Goal: Information Seeking & Learning: Learn about a topic

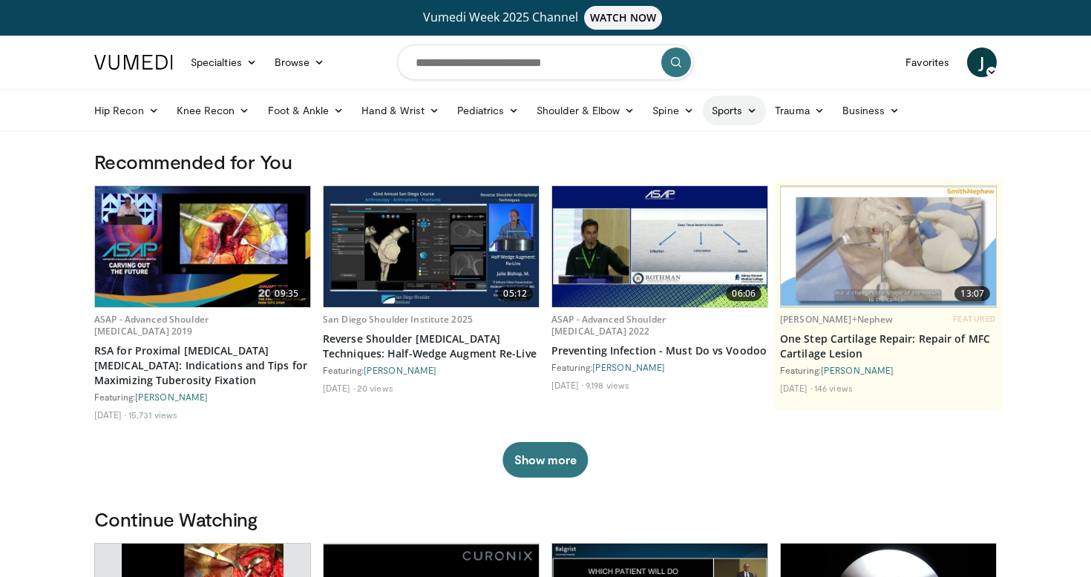
click at [735, 114] on link "Sports" at bounding box center [735, 111] width 64 height 30
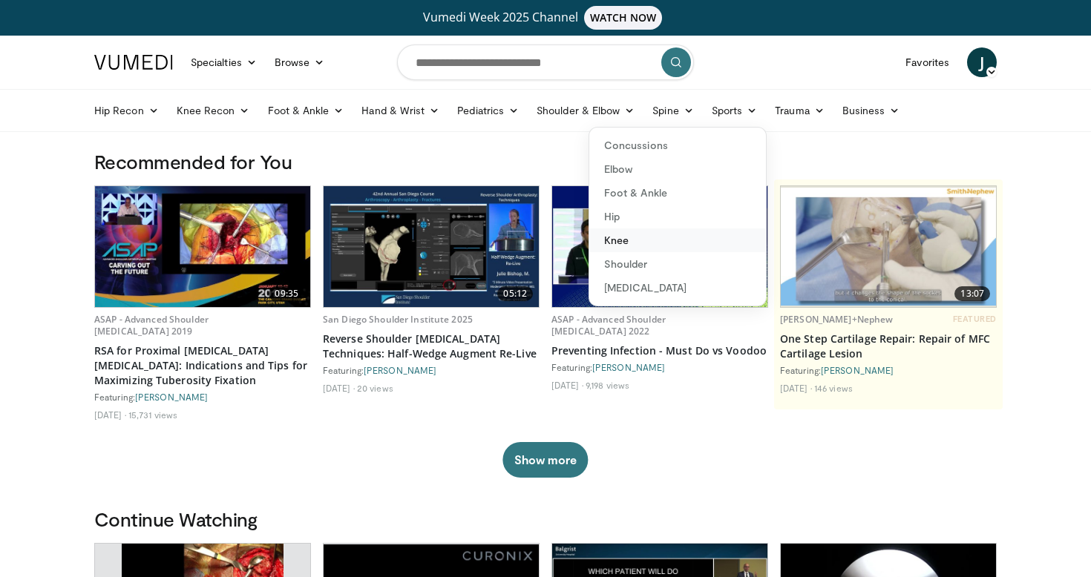
click at [620, 240] on link "Knee" at bounding box center [677, 241] width 177 height 24
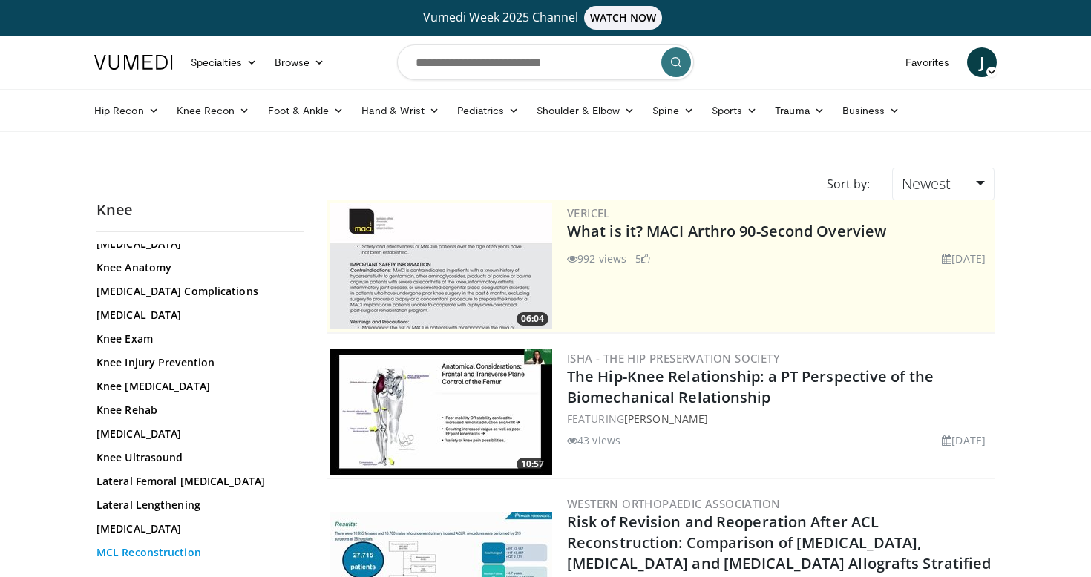
scroll to position [638, 0]
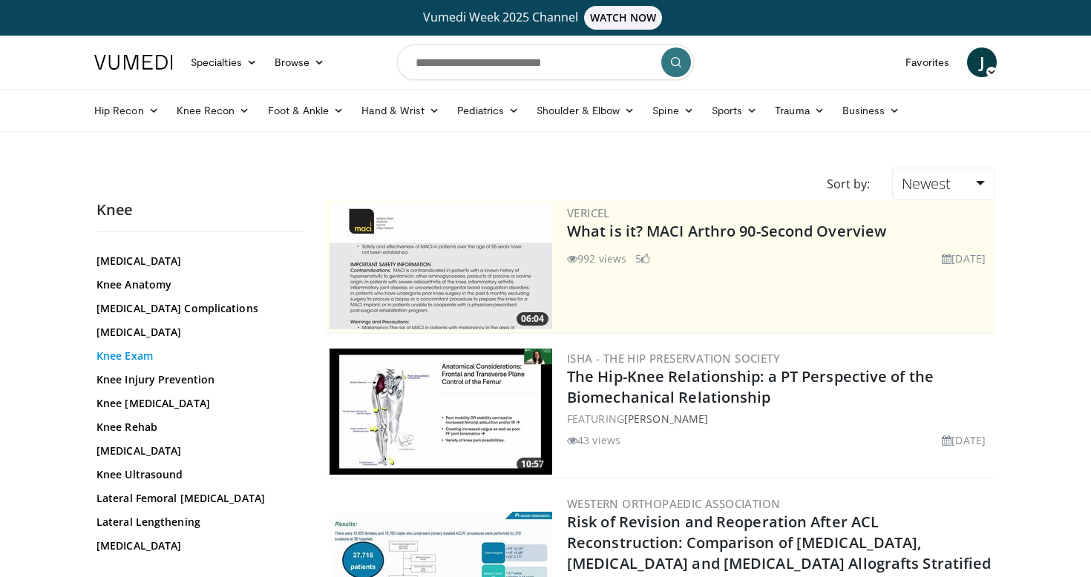
click at [136, 356] on link "Knee Exam" at bounding box center [196, 356] width 200 height 15
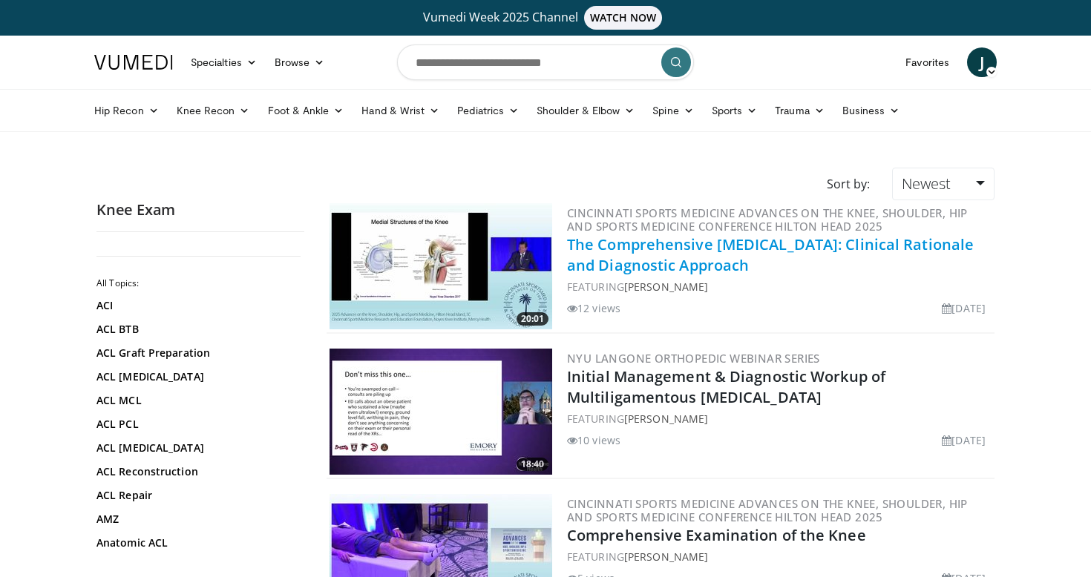
click at [731, 261] on link "The Comprehensive Knee Examination: Clinical Rationale and Diagnostic Approach" at bounding box center [770, 255] width 407 height 41
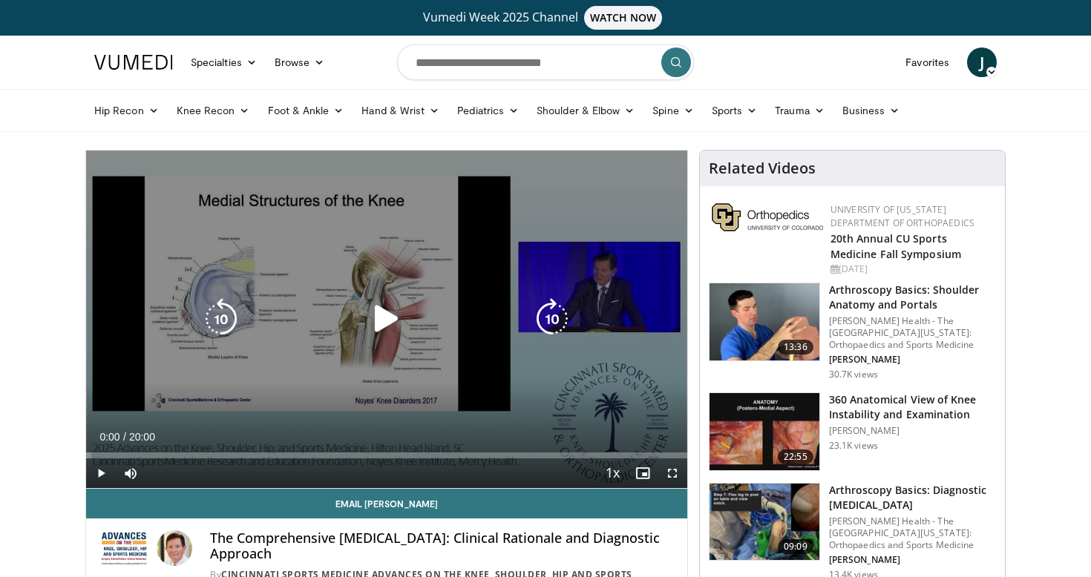
click at [391, 318] on icon "Video Player" at bounding box center [387, 319] width 42 height 42
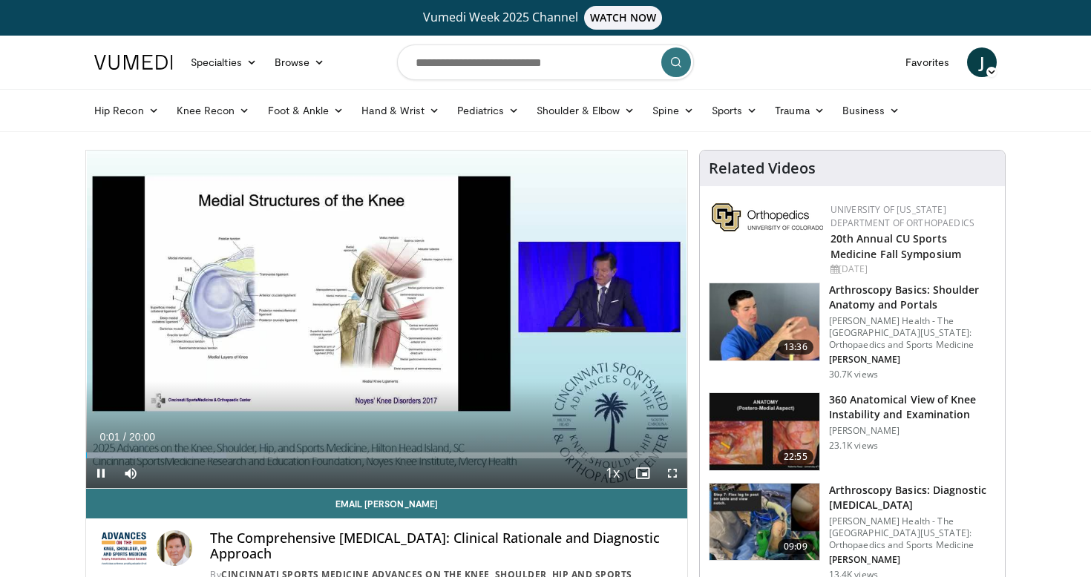
click at [668, 473] on span "Video Player" at bounding box center [673, 474] width 30 height 30
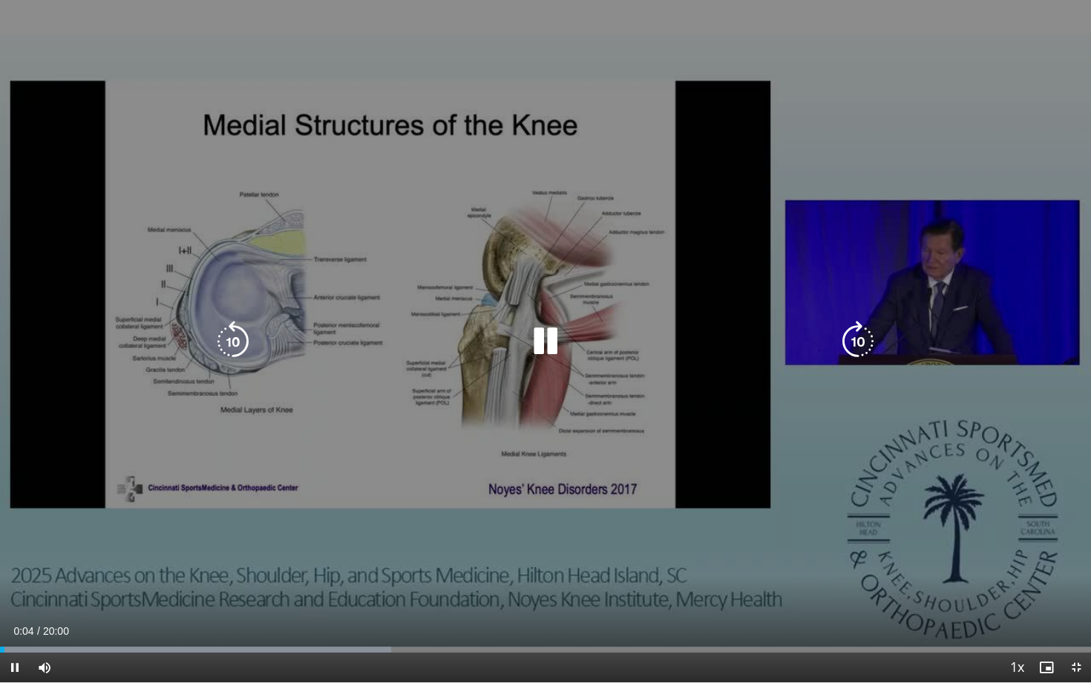
click at [546, 338] on icon "Video Player" at bounding box center [546, 342] width 42 height 42
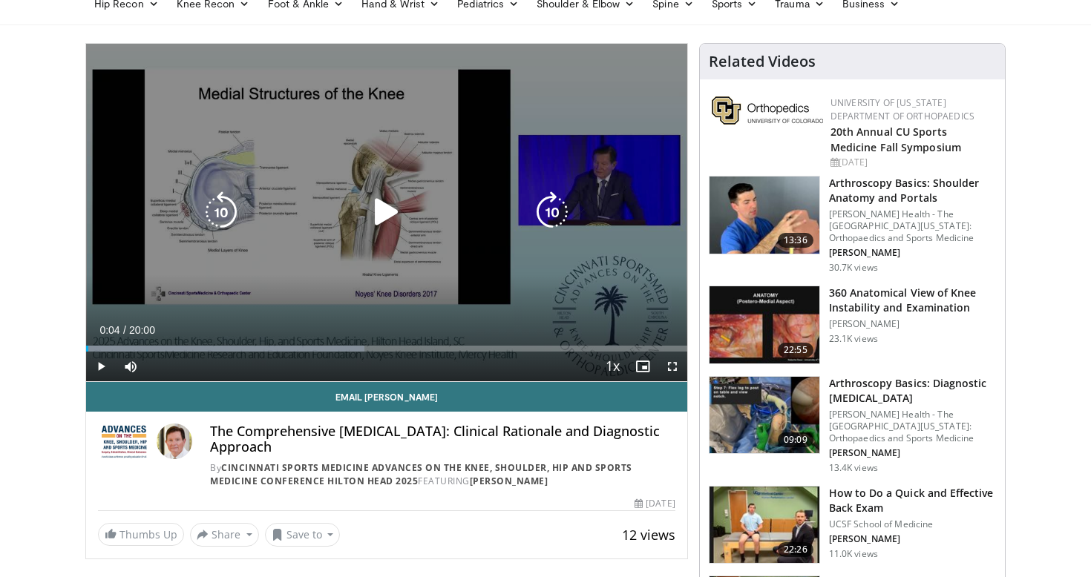
scroll to position [114, 0]
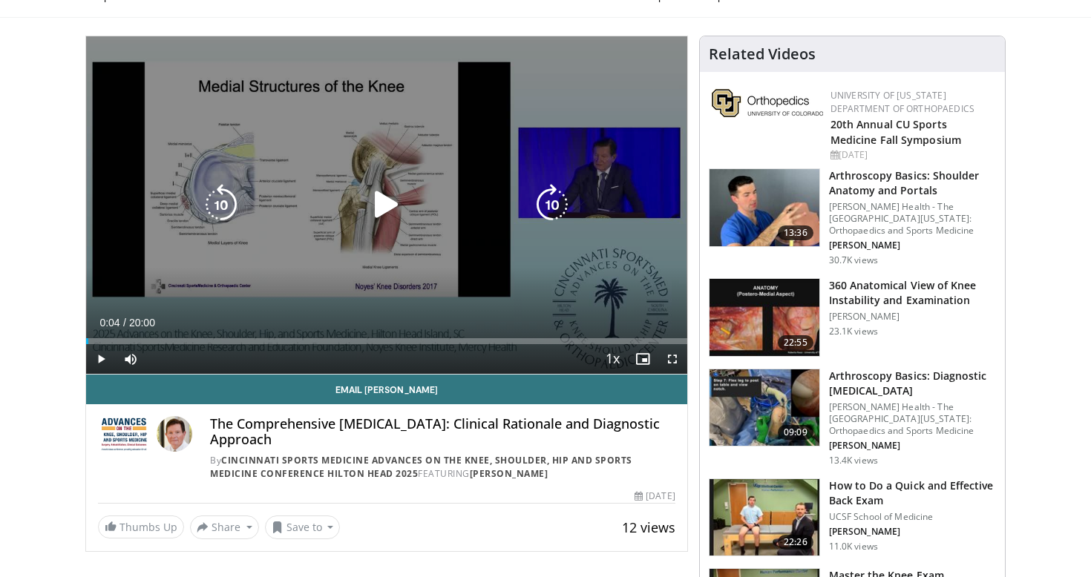
click at [392, 206] on icon "Video Player" at bounding box center [387, 205] width 42 height 42
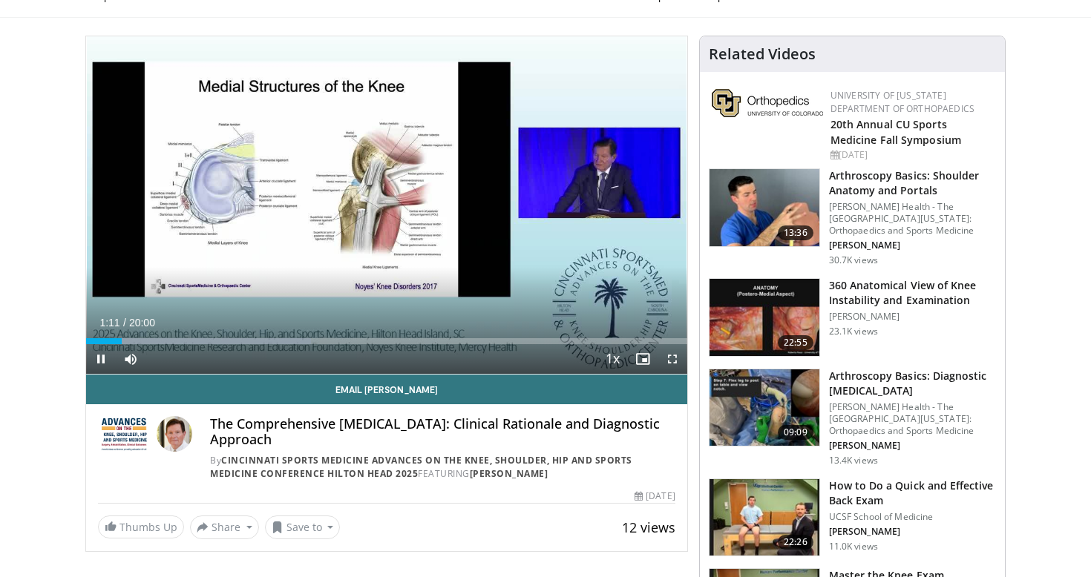
click at [666, 353] on span "Video Player" at bounding box center [673, 359] width 30 height 30
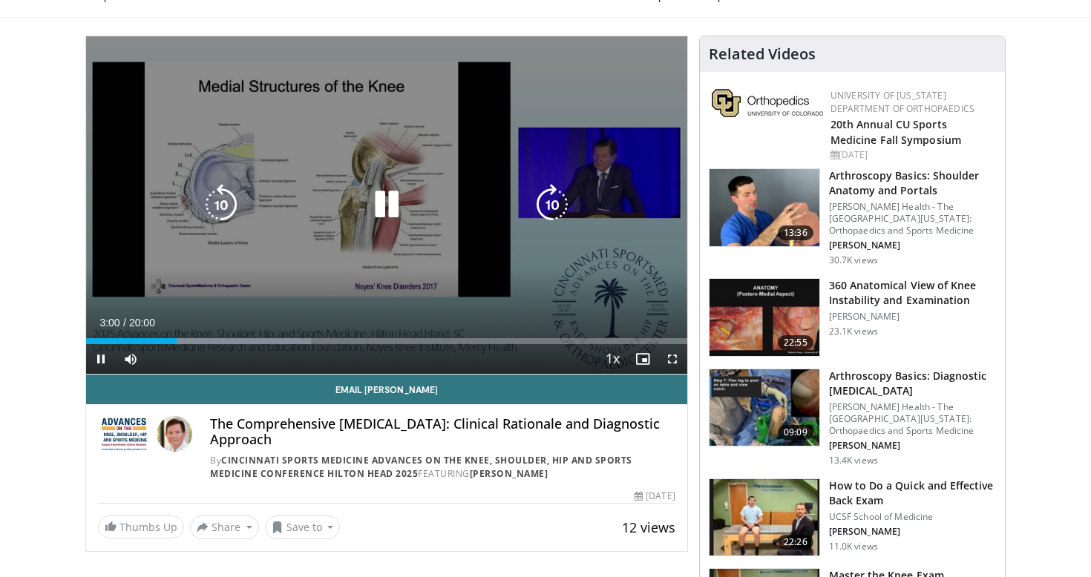
click at [378, 209] on icon "Video Player" at bounding box center [387, 205] width 42 height 42
click at [389, 200] on icon "Video Player" at bounding box center [387, 205] width 42 height 42
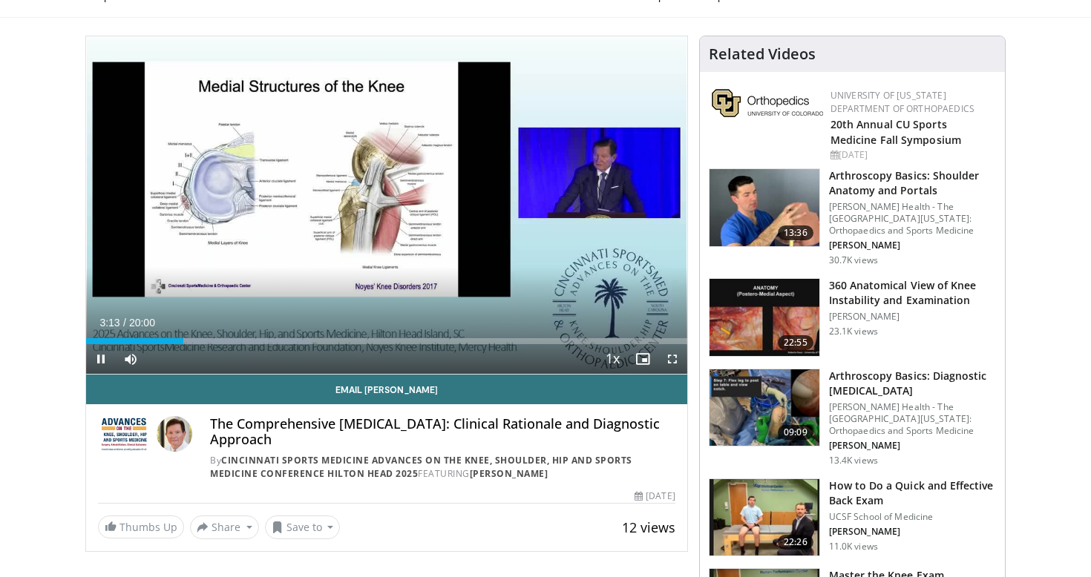
click at [102, 358] on span "Video Player" at bounding box center [101, 359] width 30 height 30
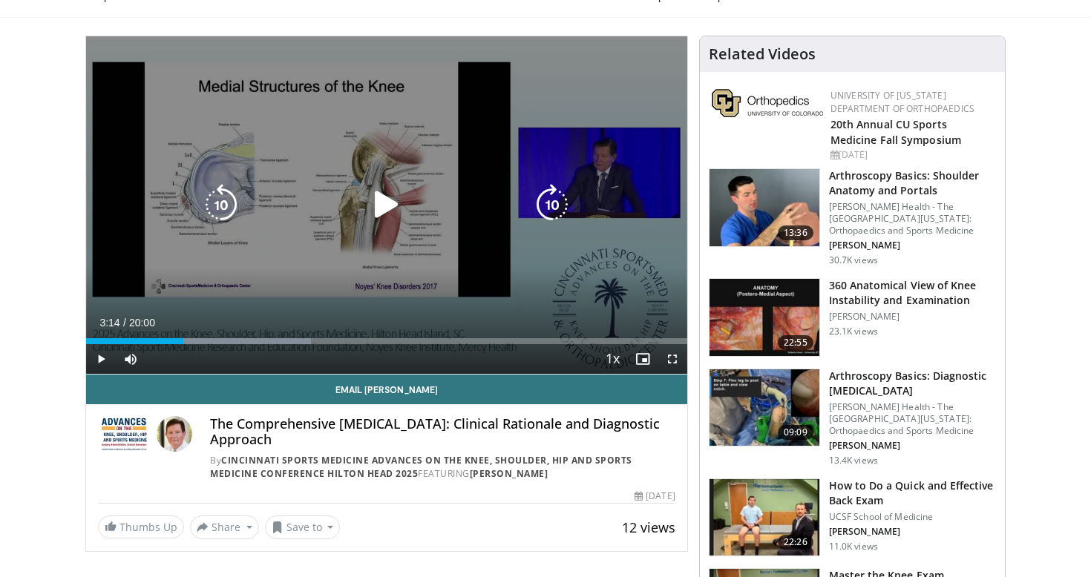
click at [383, 216] on icon "Video Player" at bounding box center [387, 205] width 42 height 42
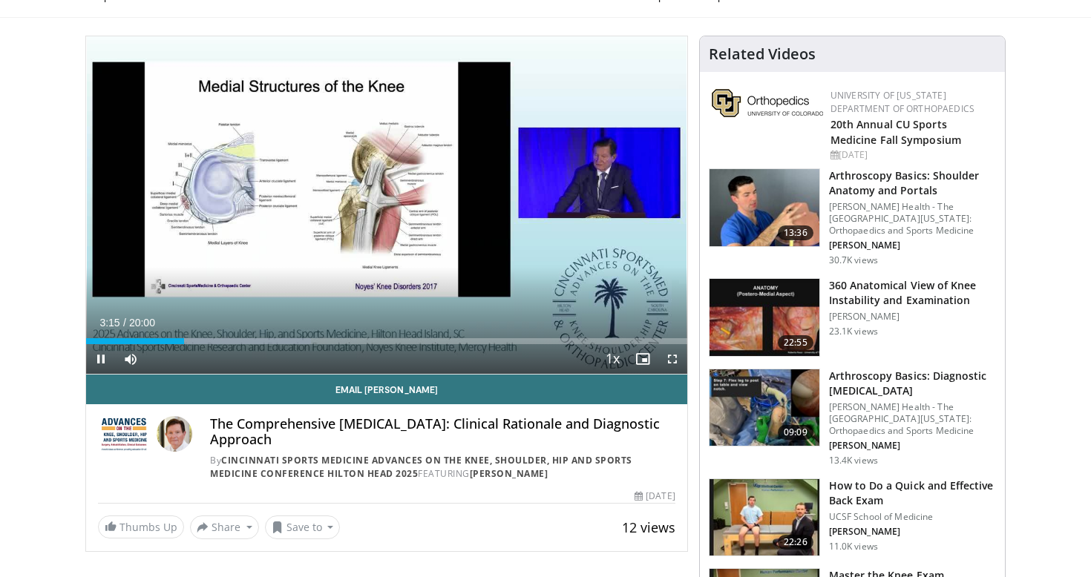
click at [675, 360] on span "Video Player" at bounding box center [673, 359] width 30 height 30
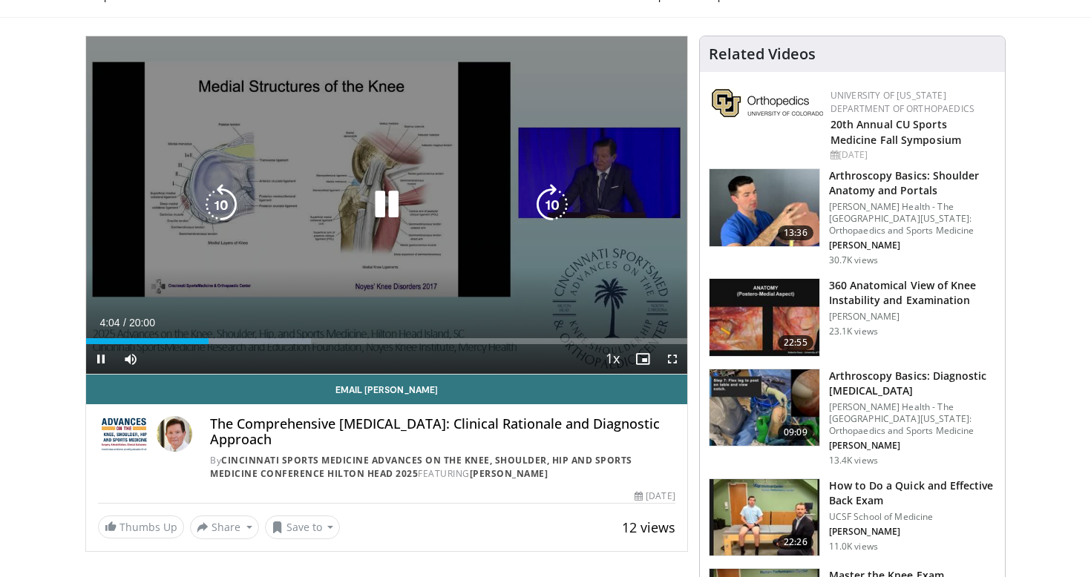
click at [398, 201] on icon "Video Player" at bounding box center [387, 205] width 42 height 42
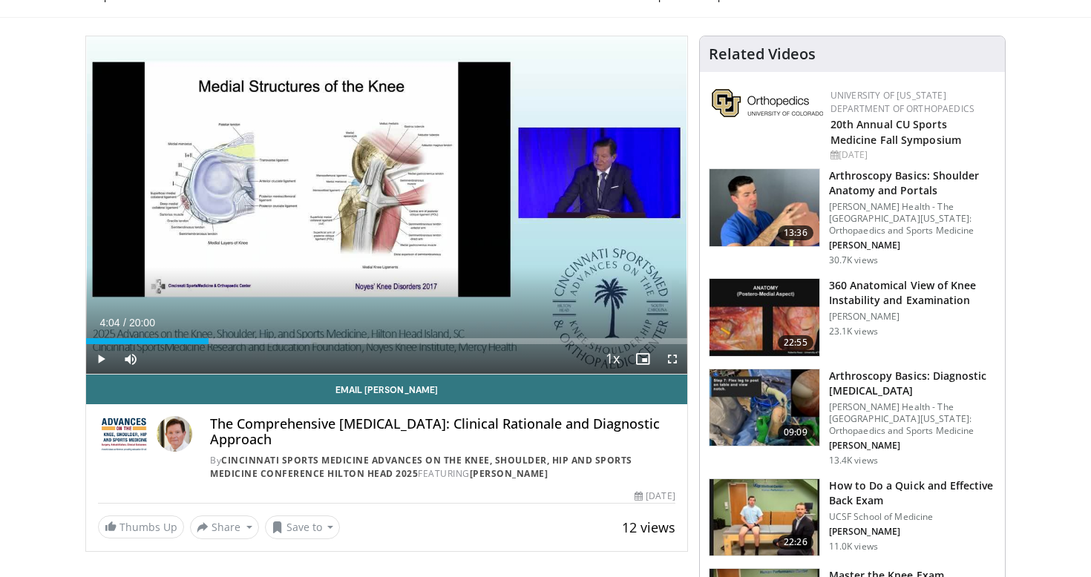
click at [105, 362] on span "Video Player" at bounding box center [101, 359] width 30 height 30
click at [673, 358] on span "Video Player" at bounding box center [673, 359] width 30 height 30
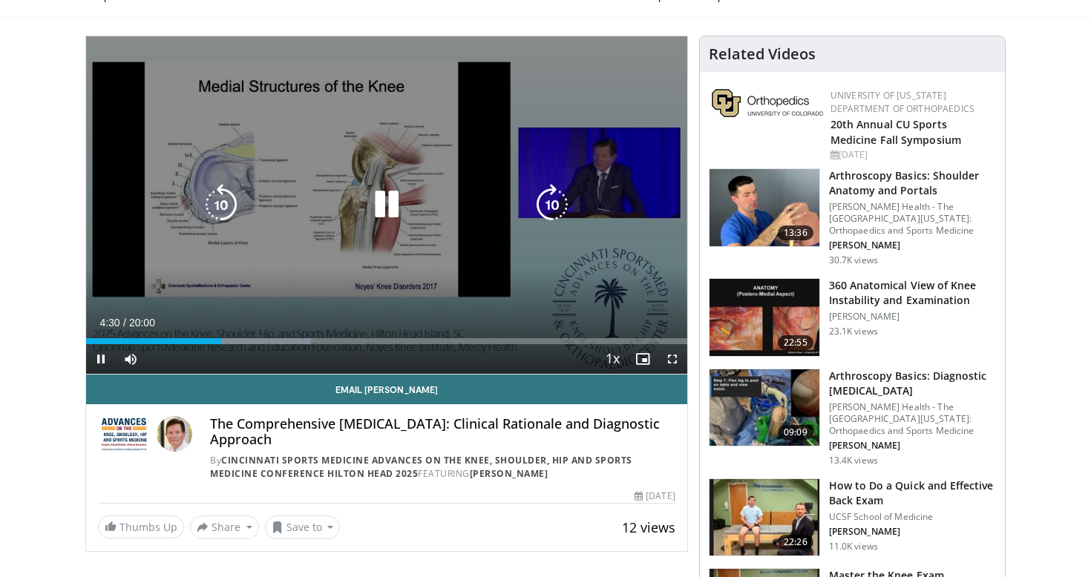
click at [400, 198] on icon "Video Player" at bounding box center [387, 205] width 42 height 42
click at [382, 214] on icon "Video Player" at bounding box center [387, 205] width 42 height 42
click at [389, 205] on icon "Video Player" at bounding box center [387, 205] width 42 height 42
click at [390, 200] on icon "Video Player" at bounding box center [387, 205] width 42 height 42
click at [392, 202] on icon "Video Player" at bounding box center [387, 205] width 42 height 42
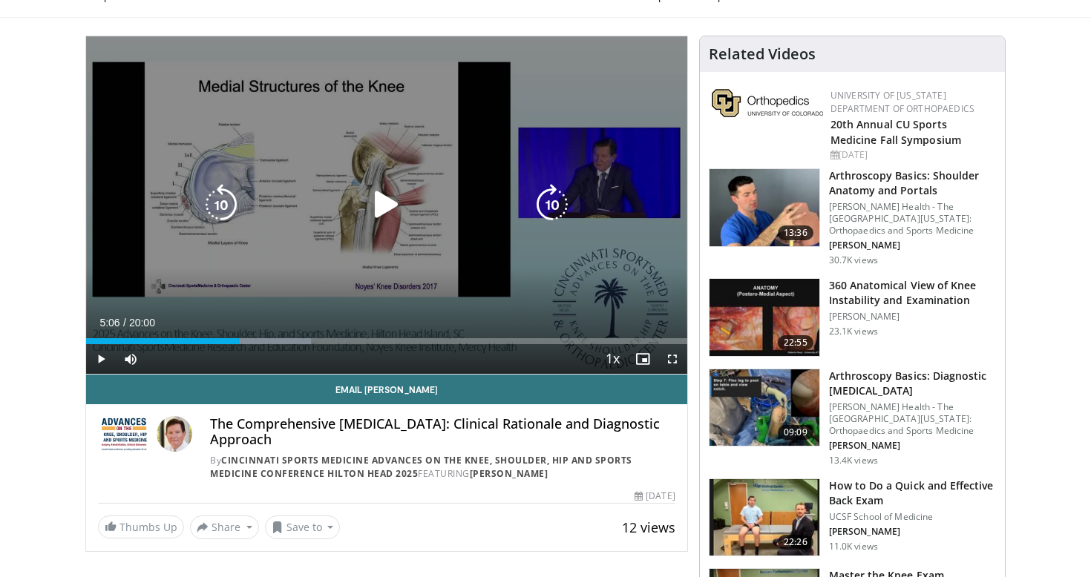
click at [385, 197] on icon "Video Player" at bounding box center [387, 205] width 42 height 42
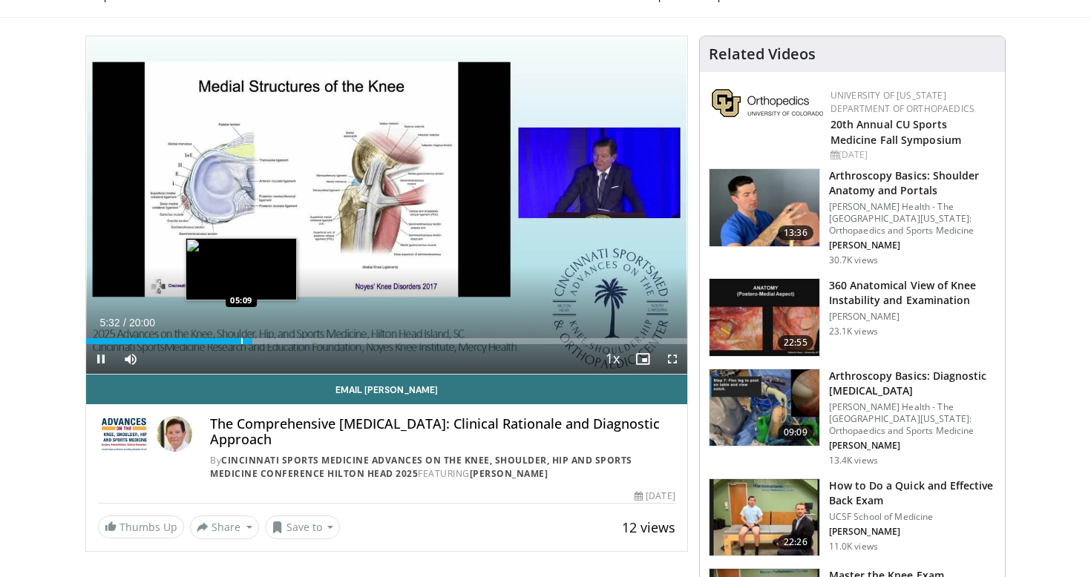
click at [241, 341] on div "Progress Bar" at bounding box center [241, 341] width 1 height 6
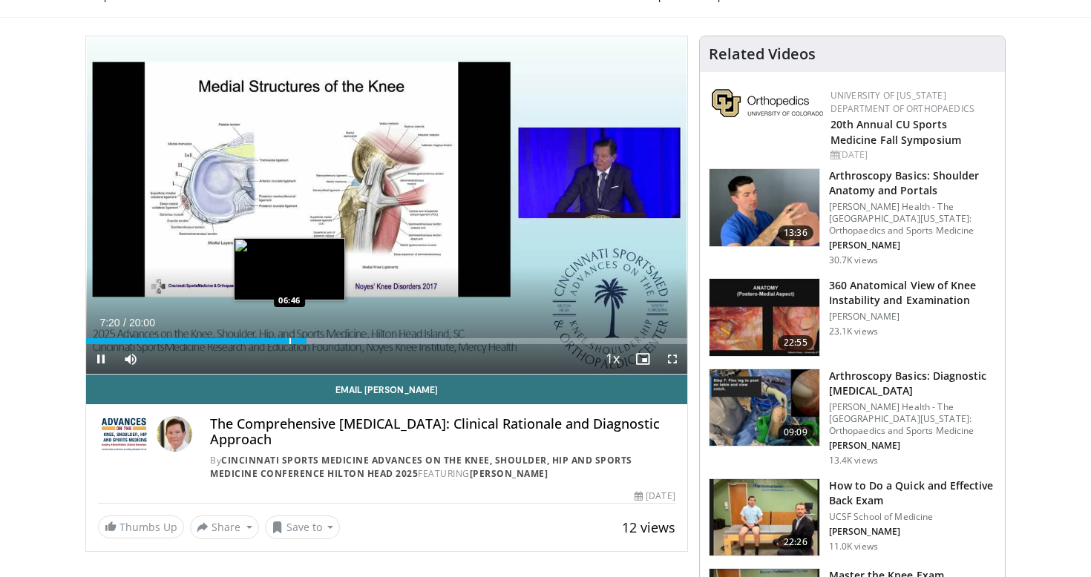
click at [289, 340] on div "Progress Bar" at bounding box center [289, 341] width 1 height 6
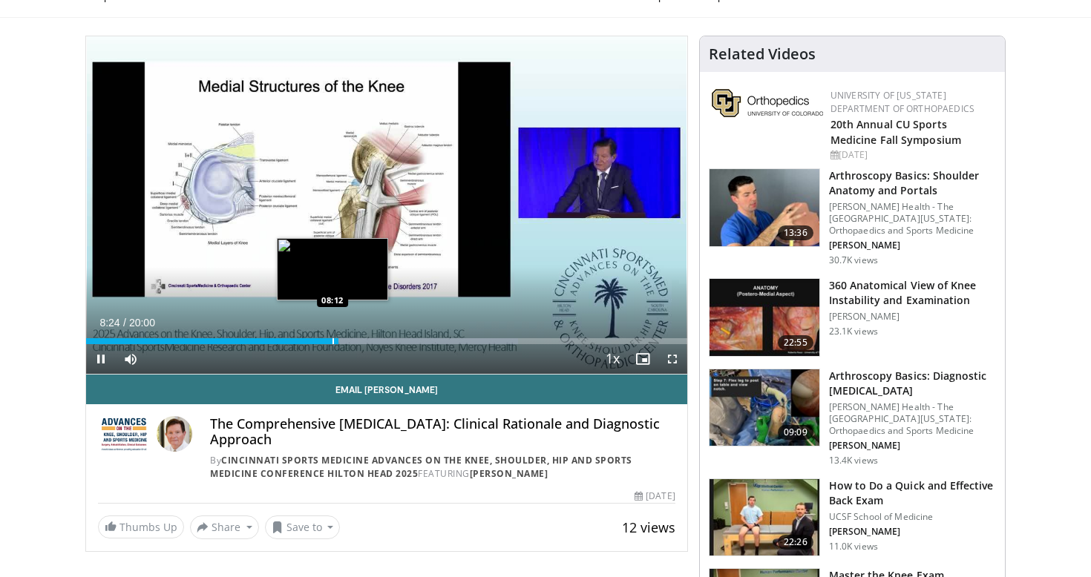
click at [332, 341] on div "Progress Bar" at bounding box center [332, 341] width 1 height 6
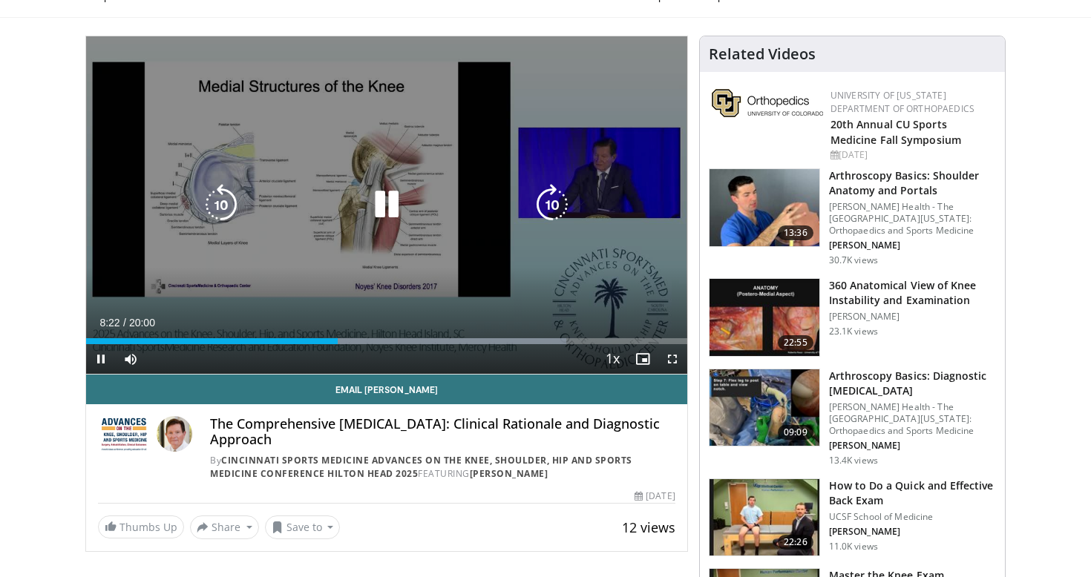
click at [376, 195] on icon "Video Player" at bounding box center [387, 205] width 42 height 42
click at [395, 206] on icon "Video Player" at bounding box center [387, 205] width 42 height 42
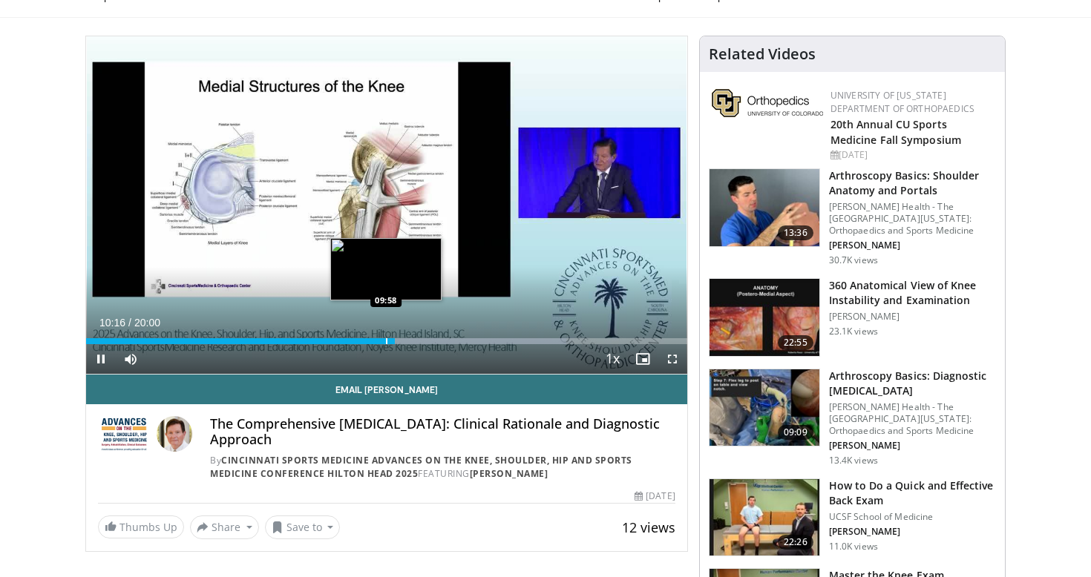
click at [386, 344] on div "Progress Bar" at bounding box center [386, 341] width 1 height 6
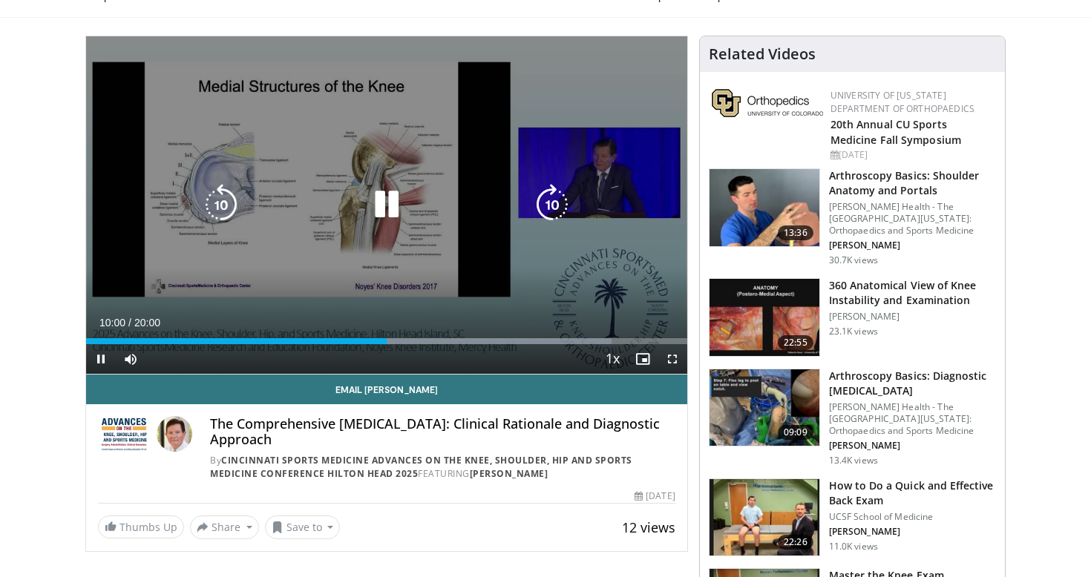
click at [386, 212] on icon "Video Player" at bounding box center [387, 205] width 42 height 42
click at [378, 196] on icon "Video Player" at bounding box center [387, 205] width 42 height 42
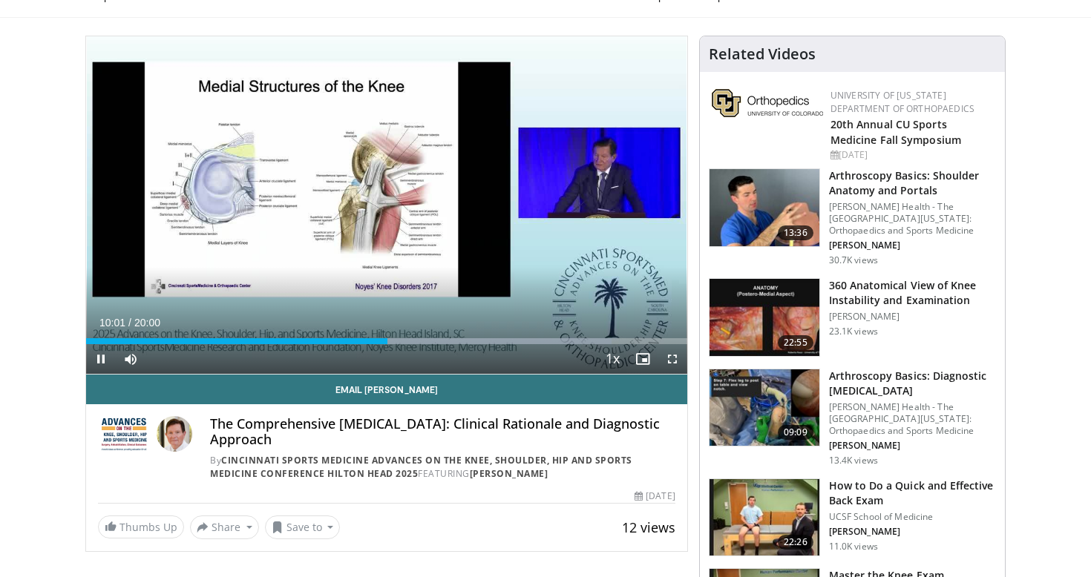
click at [672, 357] on span "Video Player" at bounding box center [673, 359] width 30 height 30
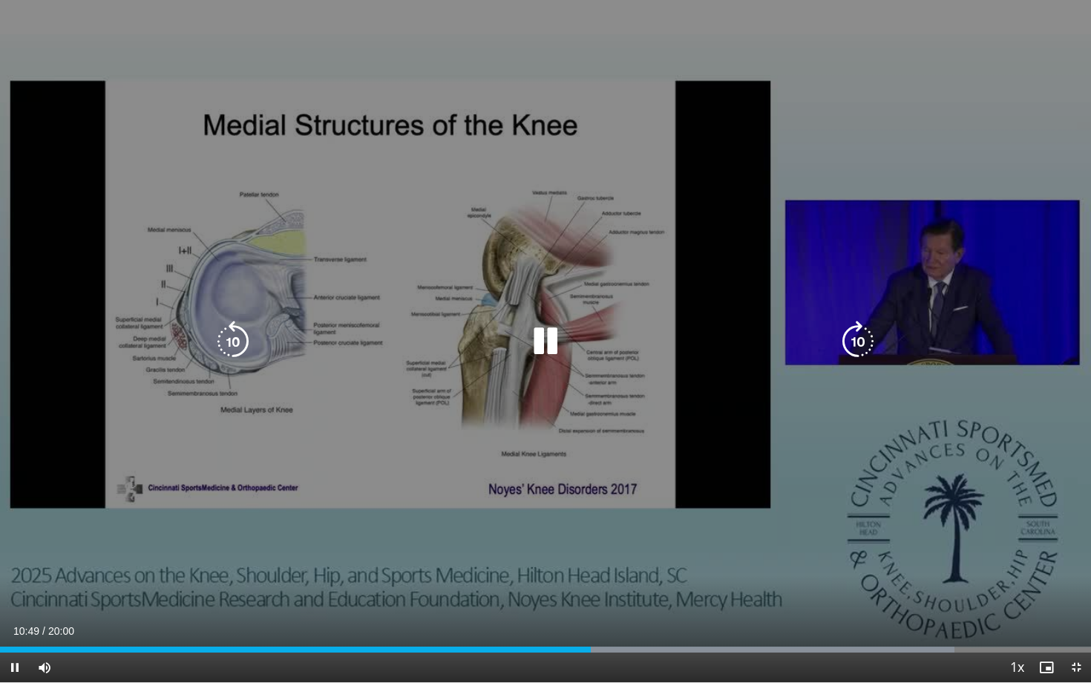
click at [541, 335] on icon "Video Player" at bounding box center [546, 342] width 42 height 42
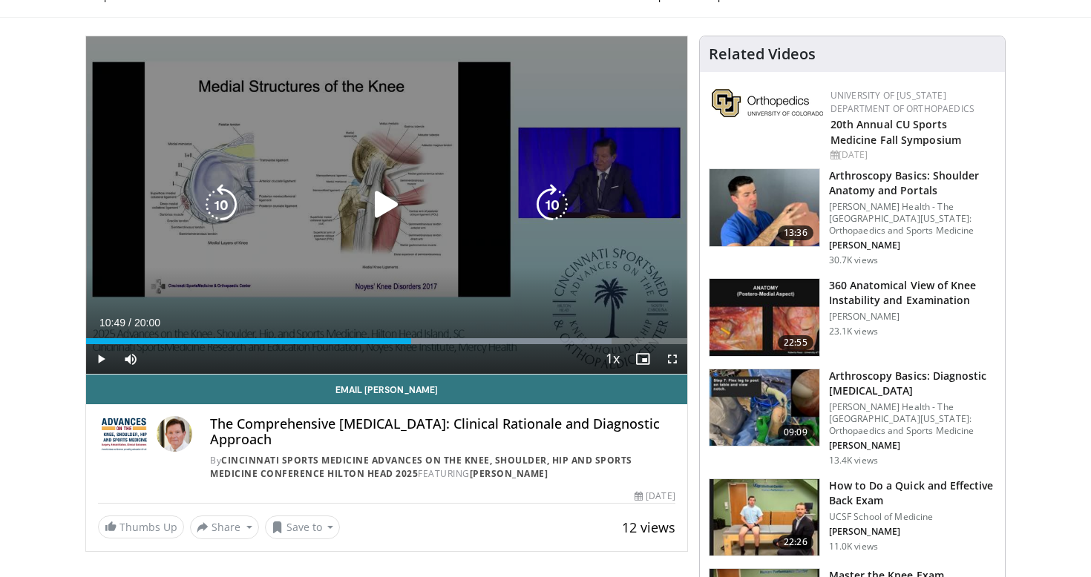
click at [390, 191] on icon "Video Player" at bounding box center [387, 205] width 42 height 42
click at [393, 209] on icon "Video Player" at bounding box center [387, 205] width 42 height 42
click at [378, 201] on icon "Video Player" at bounding box center [387, 205] width 42 height 42
click at [390, 200] on icon "Video Player" at bounding box center [387, 205] width 42 height 42
click at [390, 206] on icon "Video Player" at bounding box center [387, 205] width 42 height 42
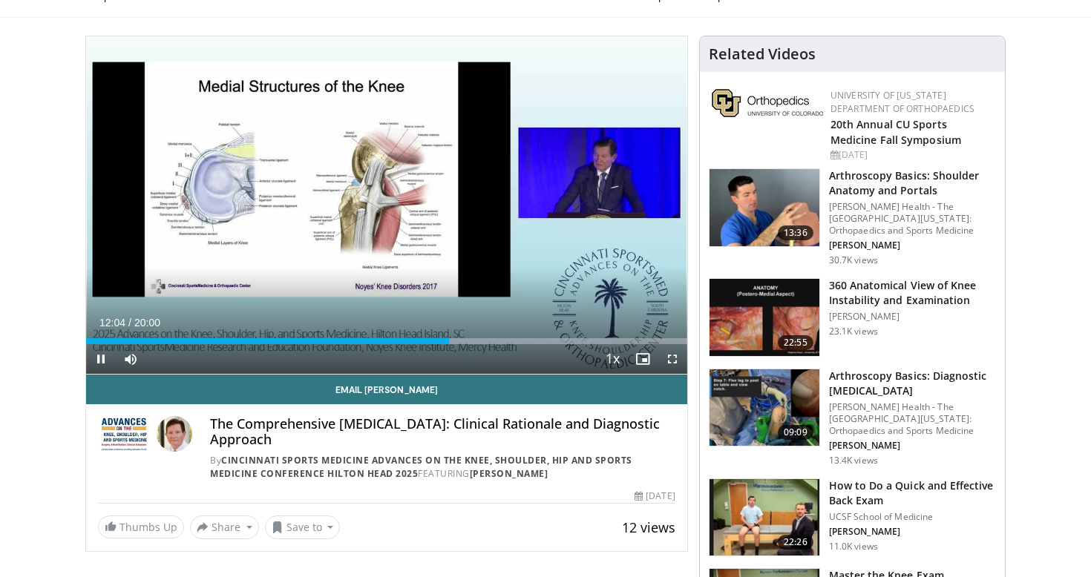
click at [672, 355] on span "Video Player" at bounding box center [673, 359] width 30 height 30
click at [667, 361] on span "Video Player" at bounding box center [673, 359] width 30 height 30
click at [675, 361] on span "Video Player" at bounding box center [673, 359] width 30 height 30
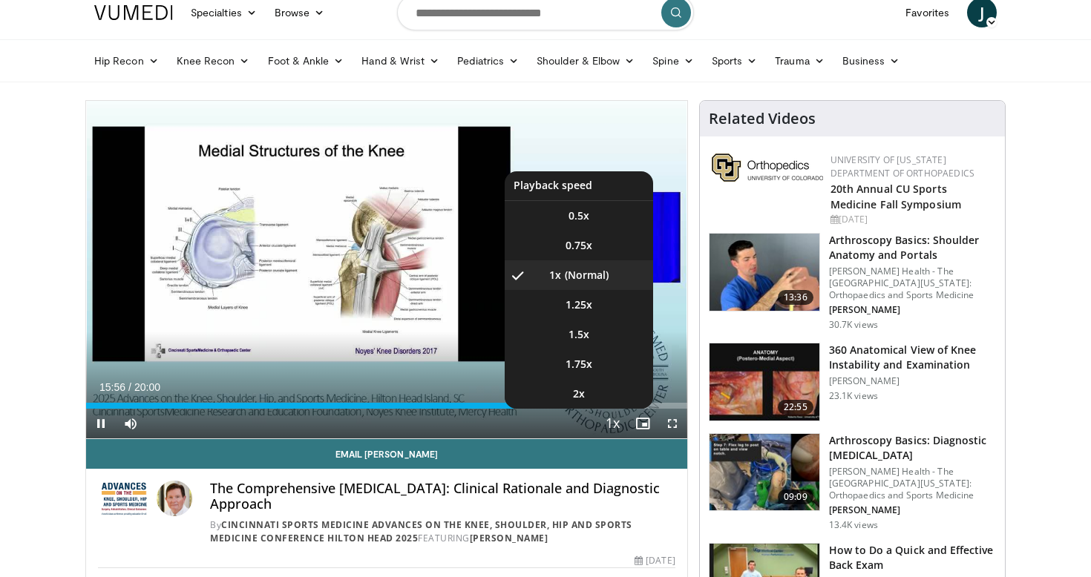
scroll to position [39, 0]
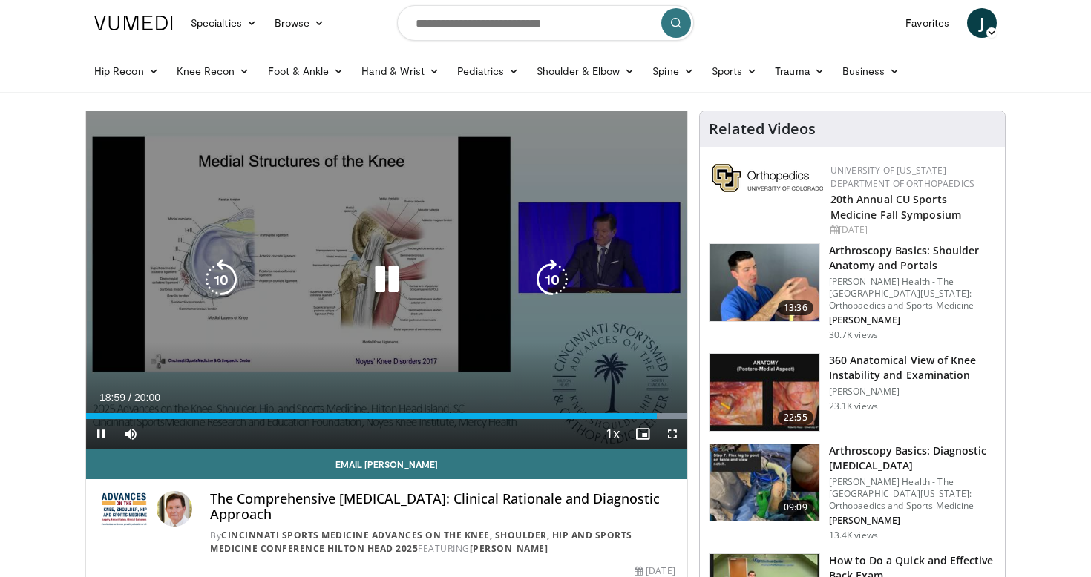
click at [390, 275] on icon "Video Player" at bounding box center [387, 280] width 42 height 42
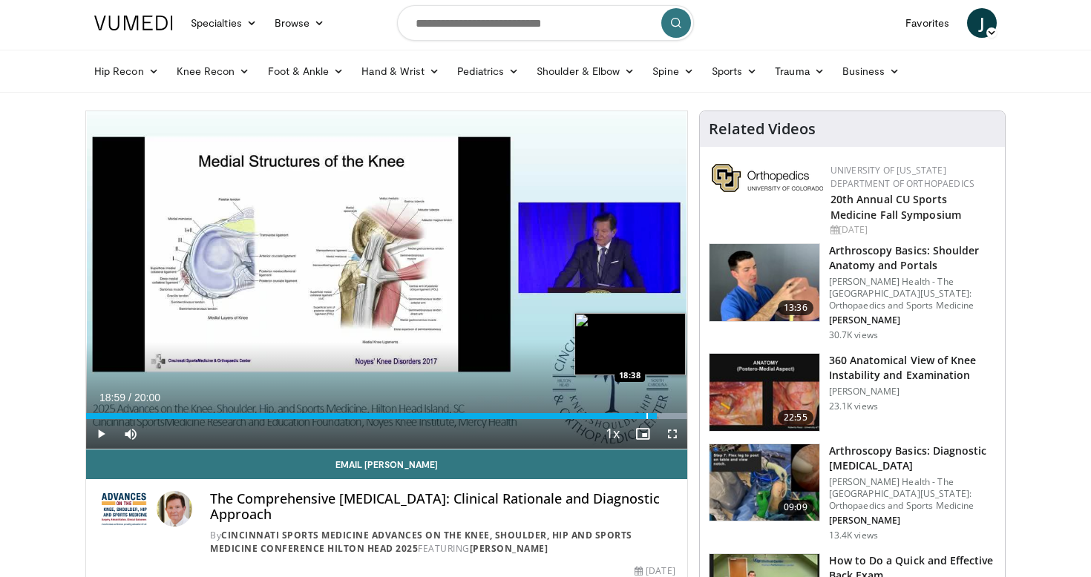
click at [646, 416] on div "Loaded : 99.96% 18:59 18:38" at bounding box center [386, 416] width 601 height 6
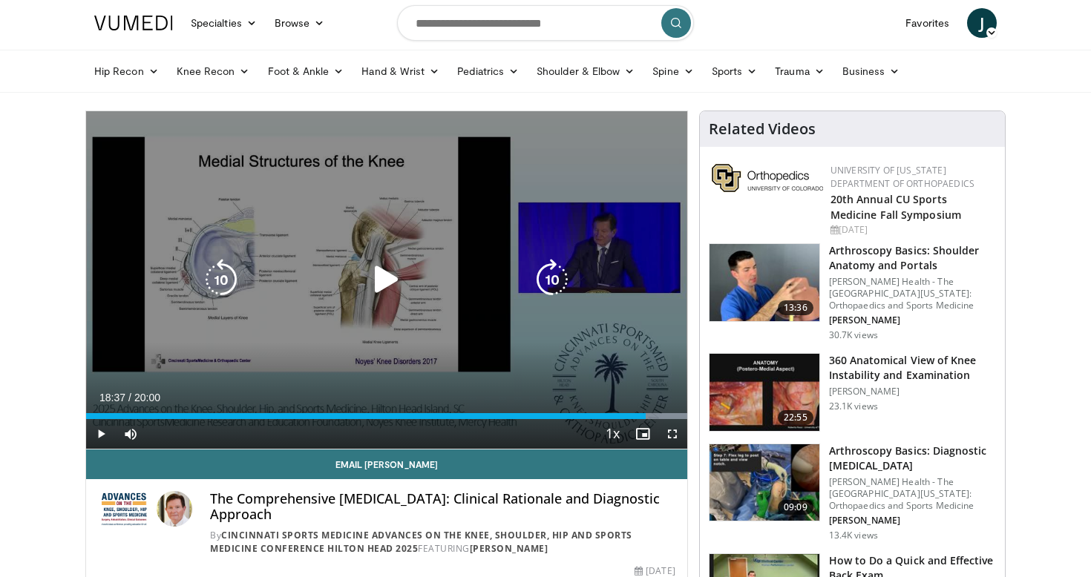
click at [384, 263] on icon "Video Player" at bounding box center [387, 280] width 42 height 42
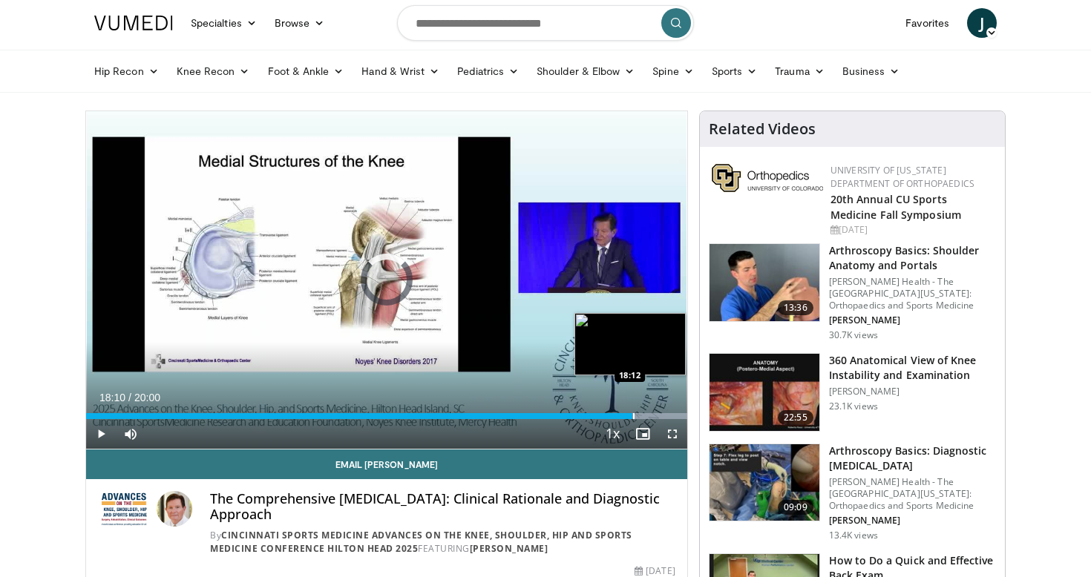
click at [632, 416] on div "Loaded : 99.99% 18:10 18:12" at bounding box center [386, 416] width 601 height 6
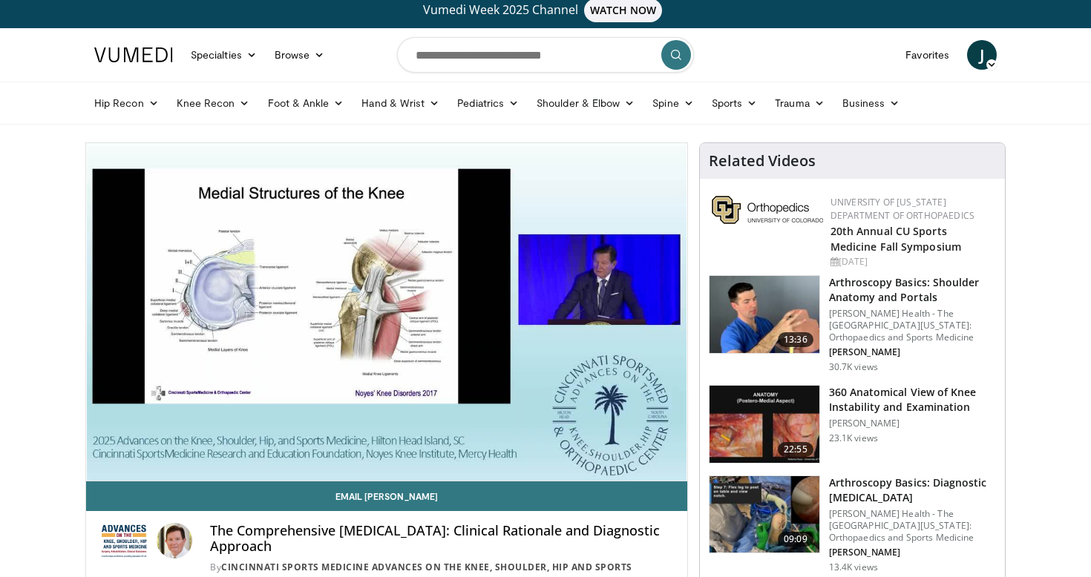
scroll to position [6, 0]
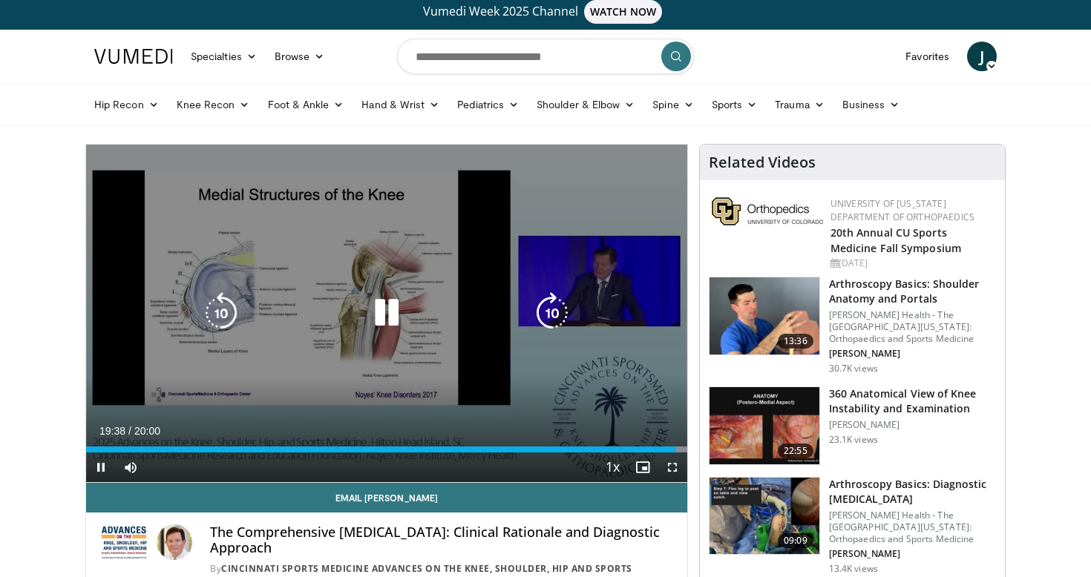
click at [387, 315] on icon "Video Player" at bounding box center [387, 313] width 42 height 42
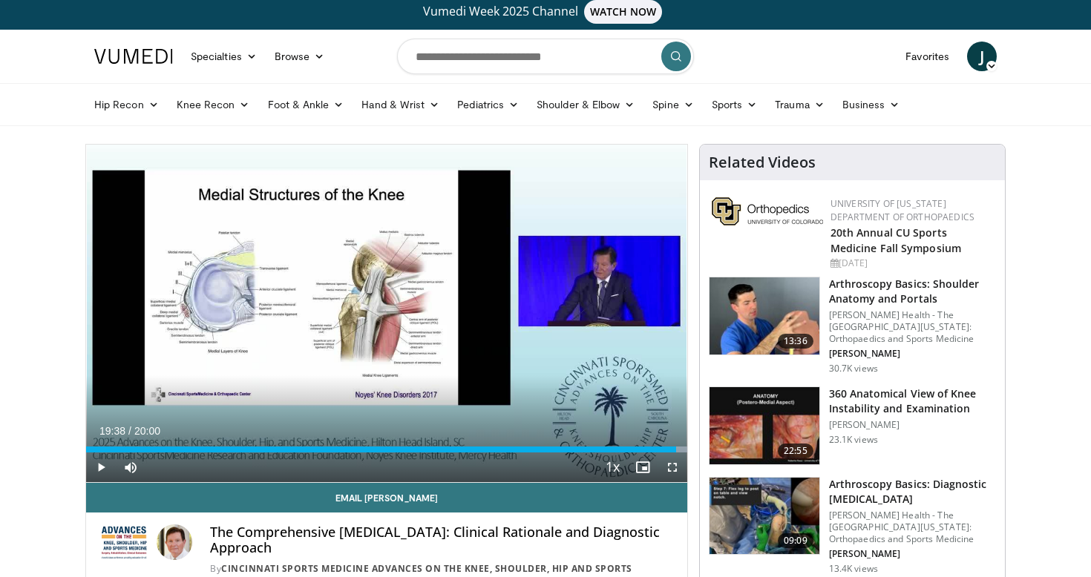
click at [779, 423] on img at bounding box center [764, 425] width 110 height 77
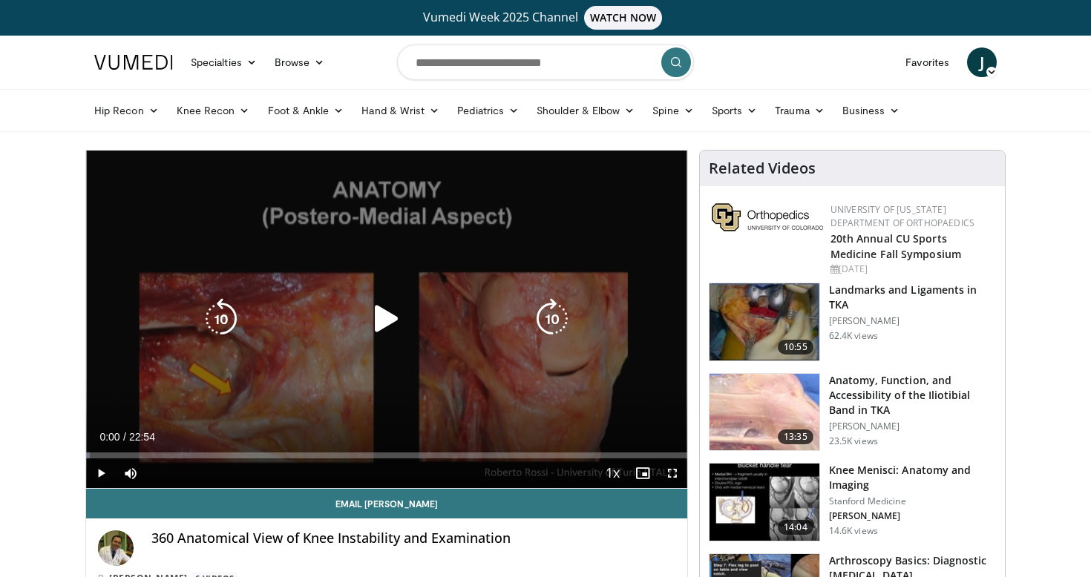
click at [385, 328] on icon "Video Player" at bounding box center [387, 319] width 42 height 42
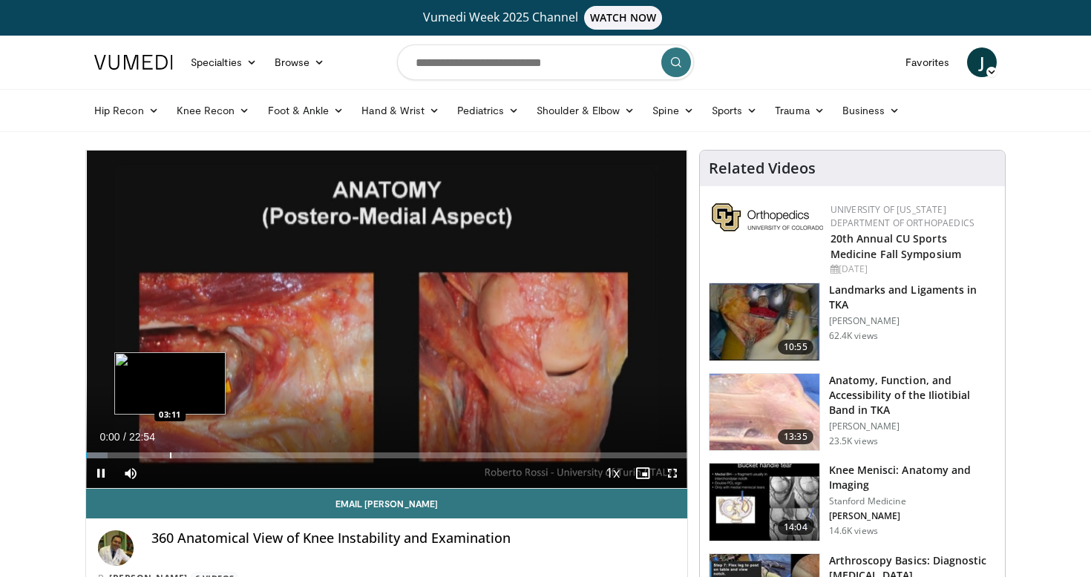
click at [170, 454] on div "Progress Bar" at bounding box center [170, 456] width 1 height 6
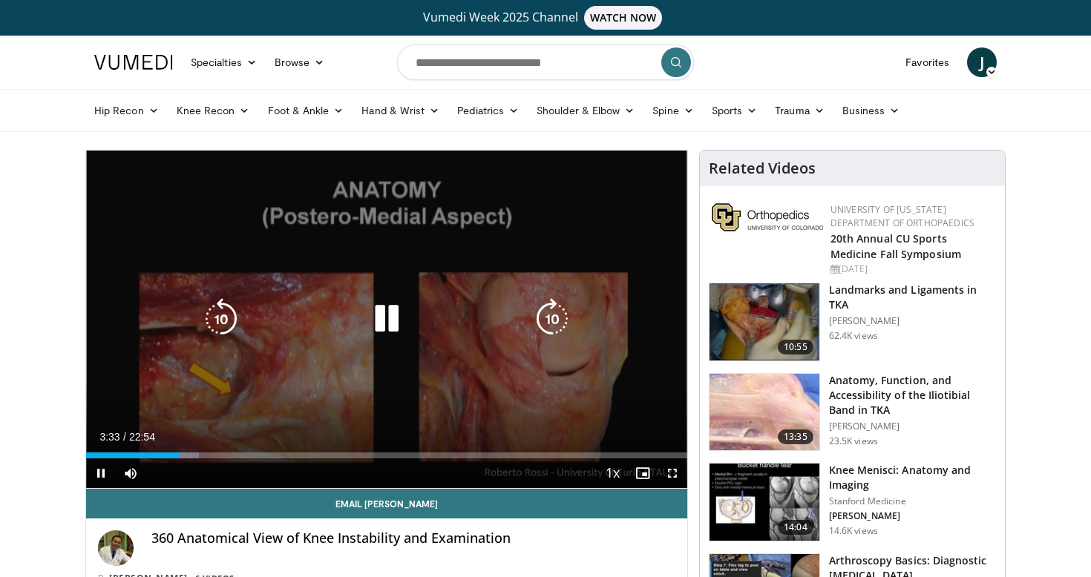
click at [385, 306] on icon "Video Player" at bounding box center [387, 319] width 42 height 42
click at [380, 324] on icon "Video Player" at bounding box center [387, 319] width 42 height 42
click at [391, 317] on icon "Video Player" at bounding box center [387, 319] width 42 height 42
click at [373, 322] on icon "Video Player" at bounding box center [387, 319] width 42 height 42
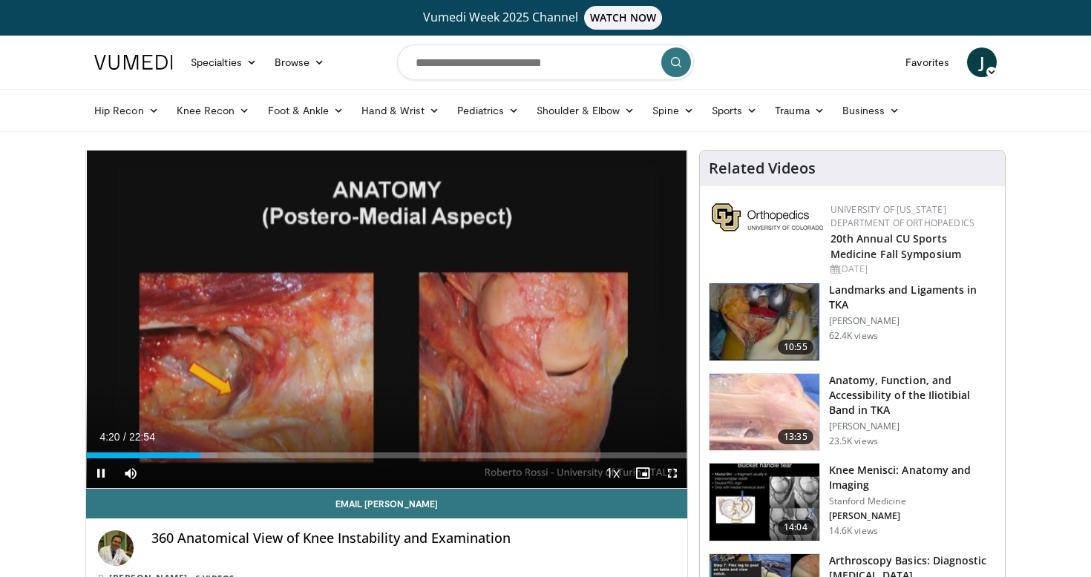
click at [669, 471] on span "Video Player" at bounding box center [673, 474] width 30 height 30
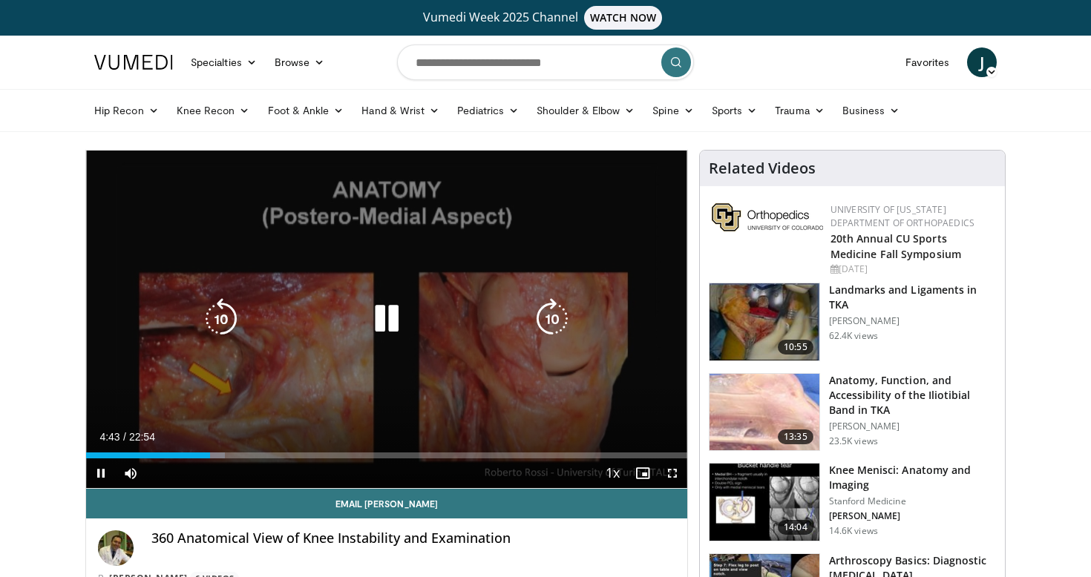
click at [401, 312] on icon "Video Player" at bounding box center [387, 319] width 42 height 42
click at [381, 324] on icon "Video Player" at bounding box center [387, 319] width 42 height 42
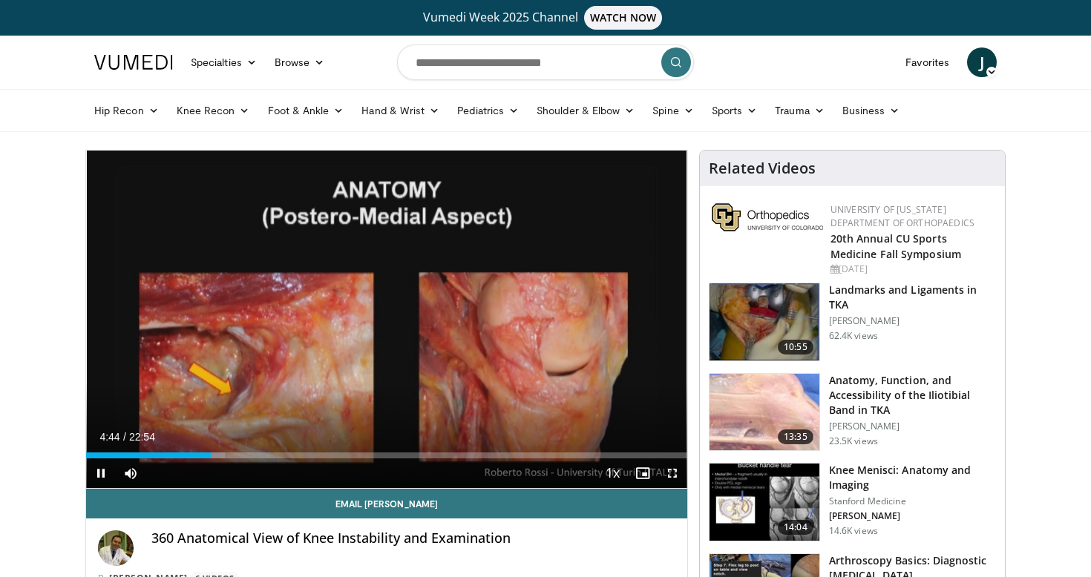
click at [675, 473] on span "Video Player" at bounding box center [673, 474] width 30 height 30
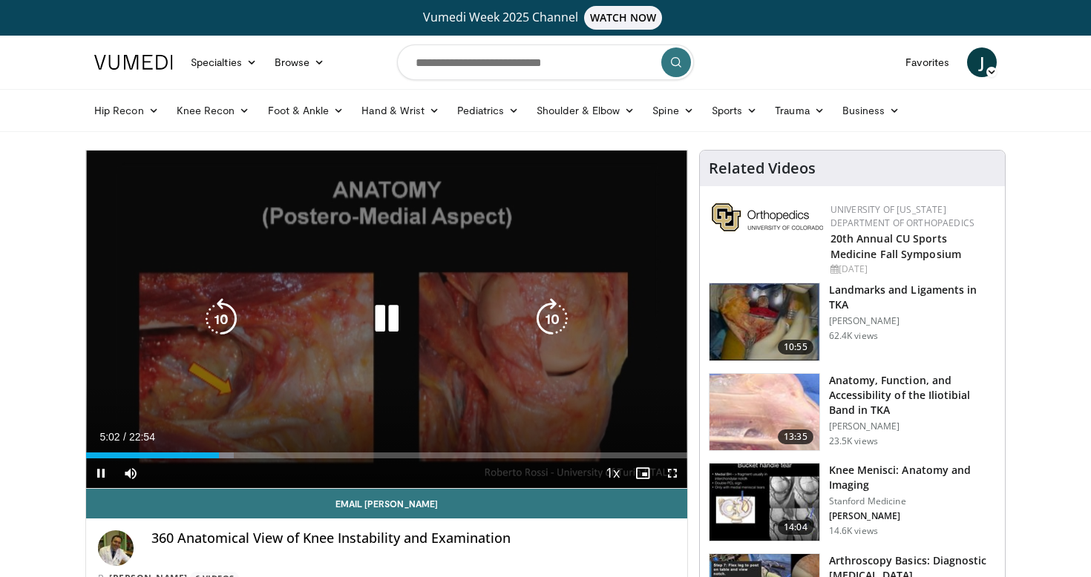
click at [388, 317] on icon "Video Player" at bounding box center [387, 319] width 42 height 42
click at [370, 326] on icon "Video Player" at bounding box center [387, 319] width 42 height 42
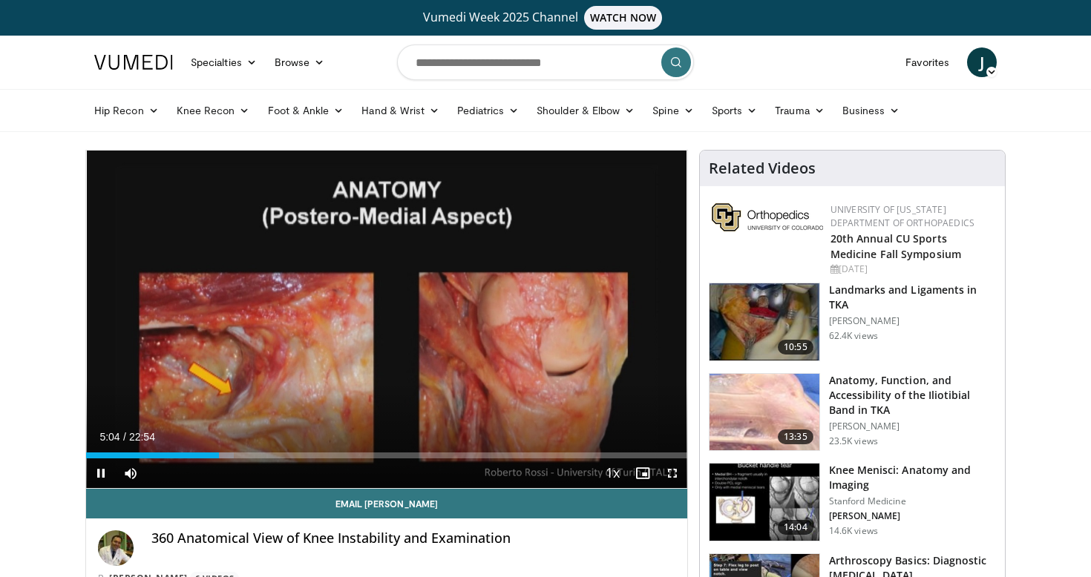
click at [678, 478] on span "Video Player" at bounding box center [673, 474] width 30 height 30
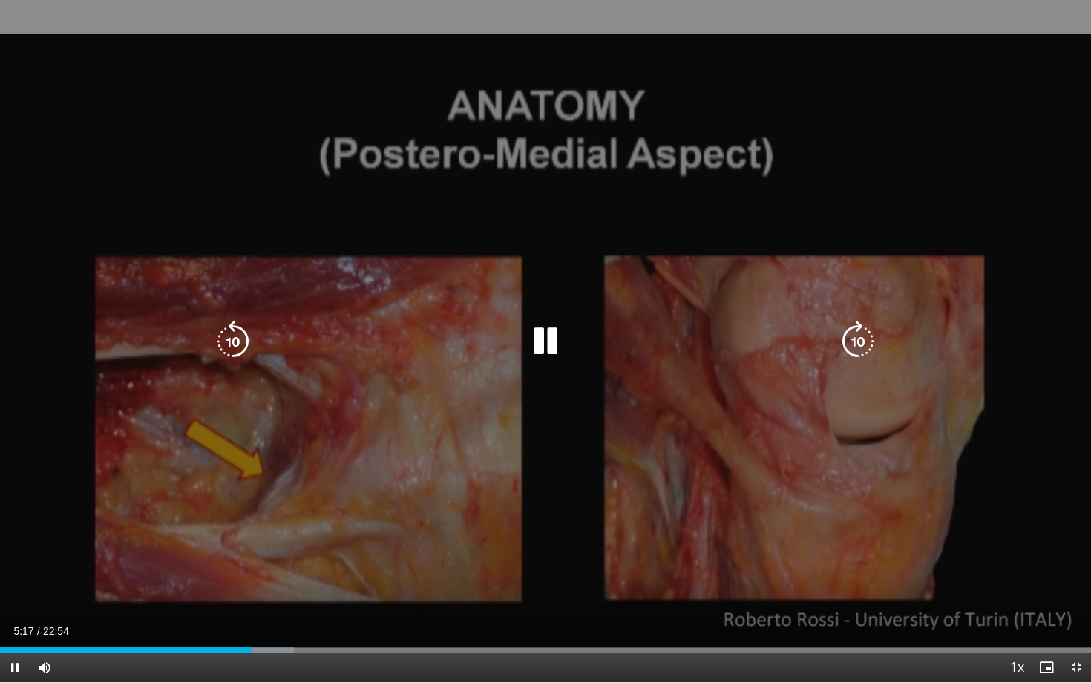
click at [550, 349] on icon "Video Player" at bounding box center [546, 342] width 42 height 42
click at [546, 332] on icon "Video Player" at bounding box center [546, 342] width 42 height 42
click at [564, 332] on icon "Video Player" at bounding box center [546, 342] width 42 height 42
click at [548, 343] on icon "Video Player" at bounding box center [546, 342] width 42 height 42
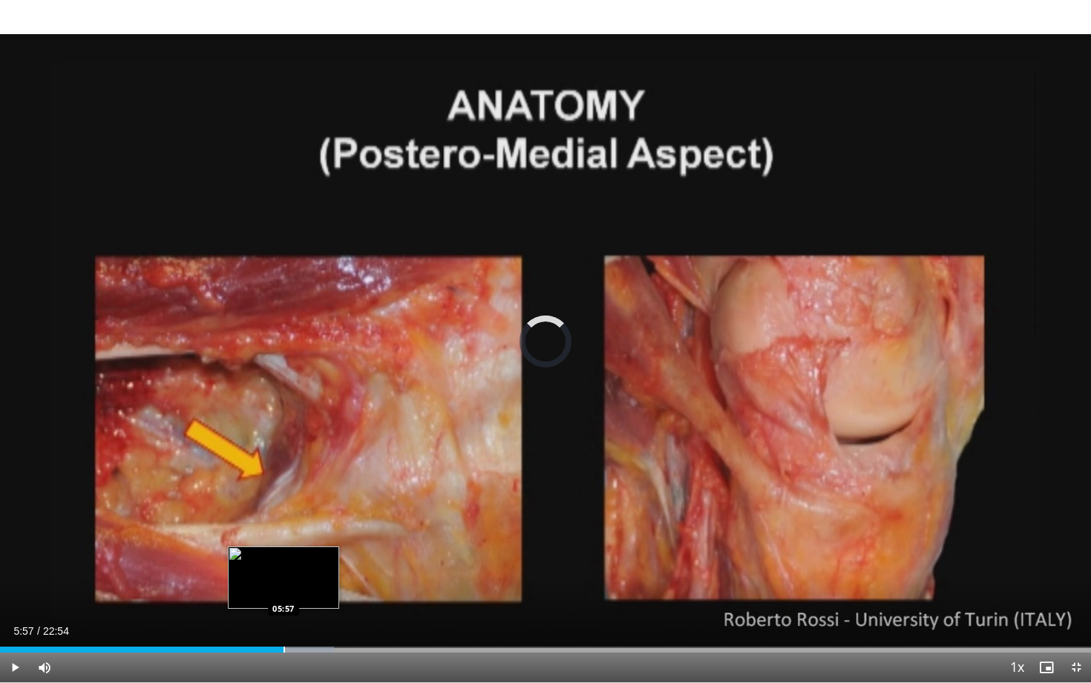
click at [283, 577] on div "Progress Bar" at bounding box center [283, 649] width 1 height 6
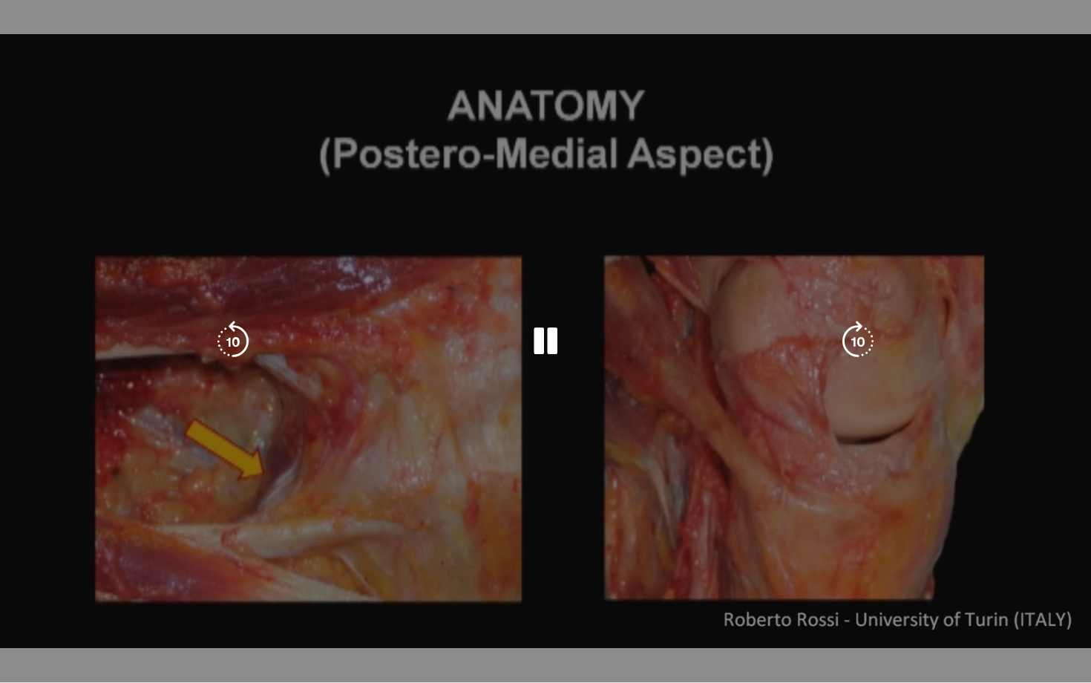
click at [273, 577] on div "Loaded : 32.77% 05:57 05:49" at bounding box center [545, 679] width 1091 height 6
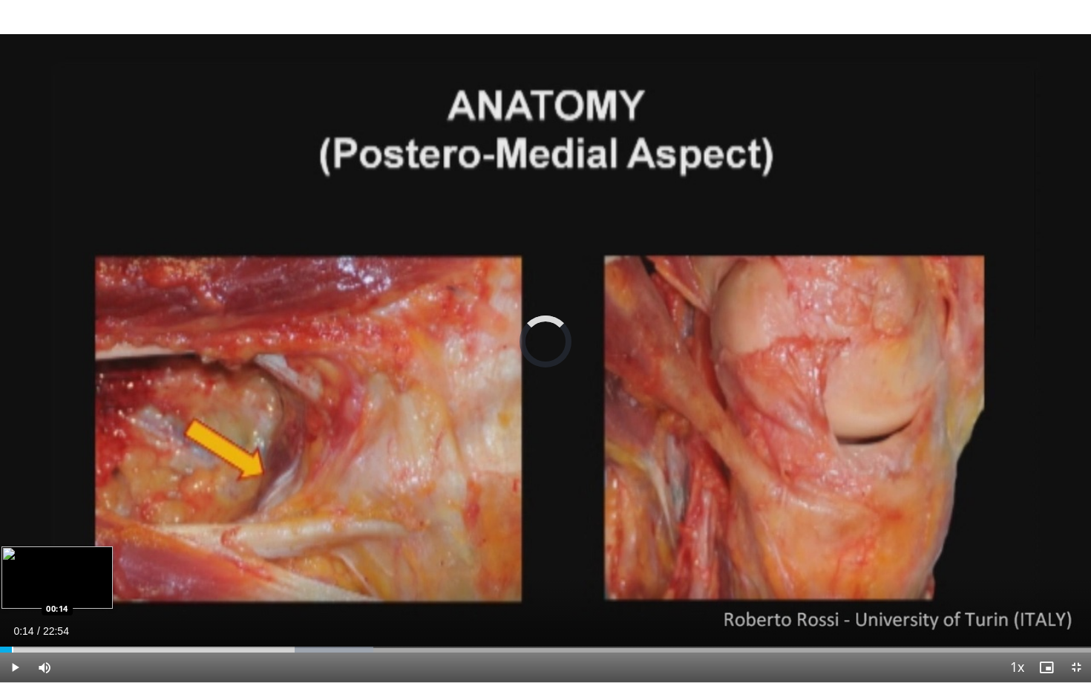
click at [12, 577] on div "Progress Bar" at bounding box center [12, 649] width 1 height 6
click at [36, 577] on div "Progress Bar" at bounding box center [36, 649] width 1 height 6
click at [77, 577] on div "Loaded : 11.65% 00:46 01:37" at bounding box center [545, 645] width 1091 height 14
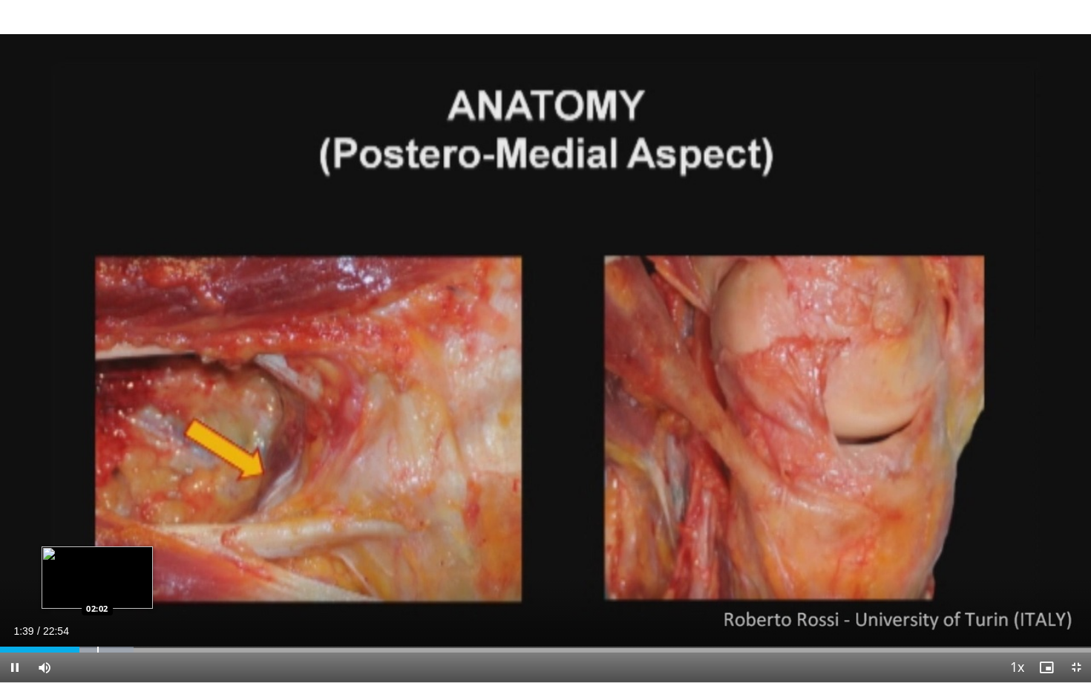
click at [97, 577] on div "Progress Bar" at bounding box center [97, 649] width 1 height 6
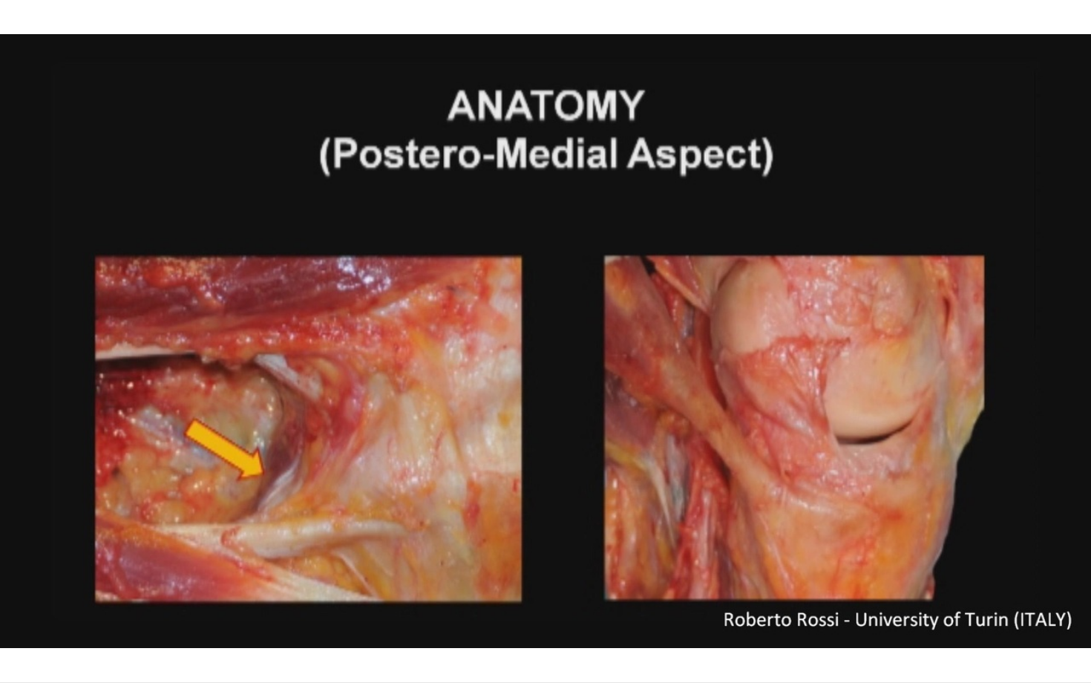
click at [122, 577] on div "10 seconds Tap to unmute" at bounding box center [545, 341] width 1091 height 682
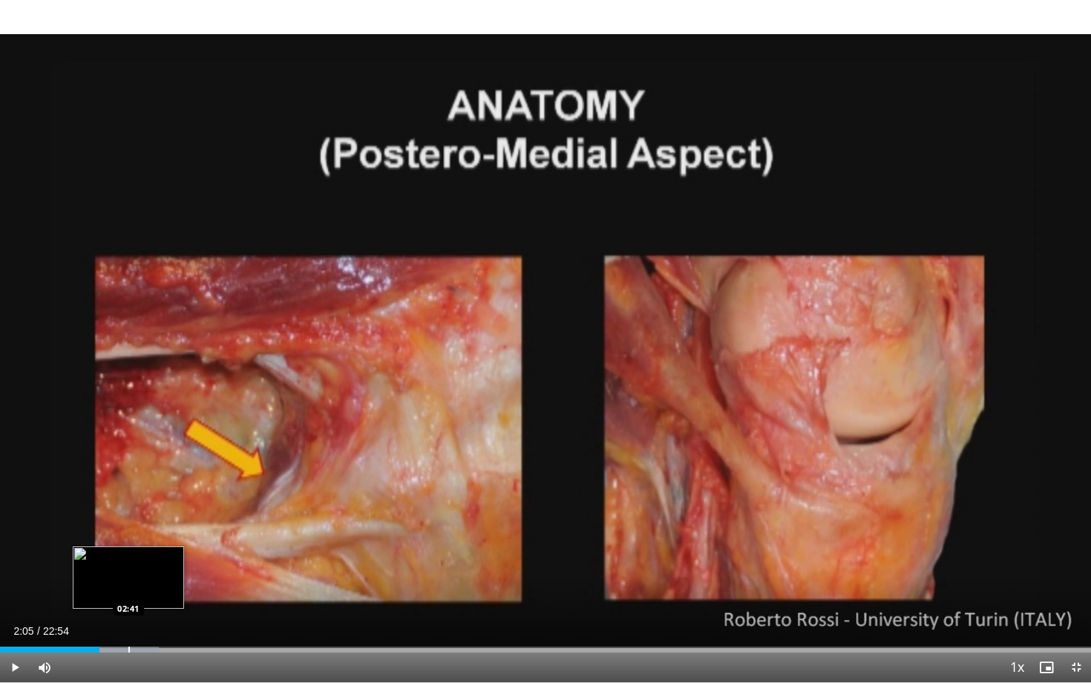
click at [128, 577] on div "Progress Bar" at bounding box center [128, 649] width 1 height 6
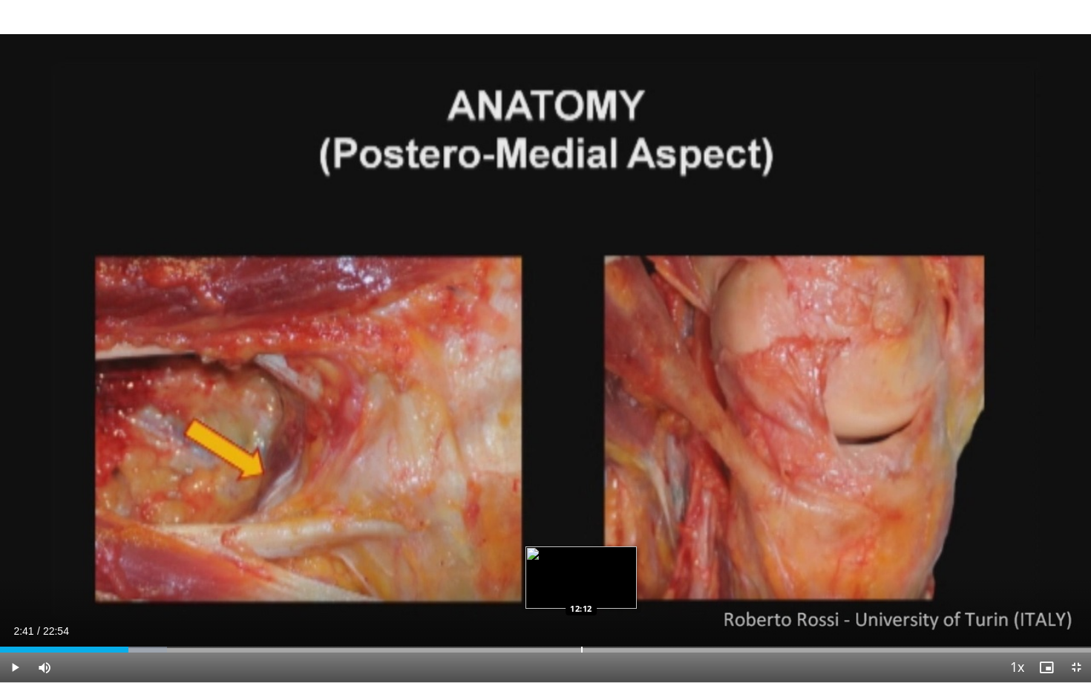
click at [581, 577] on div "Loaded : 15.29% 02:41 12:12" at bounding box center [545, 645] width 1091 height 14
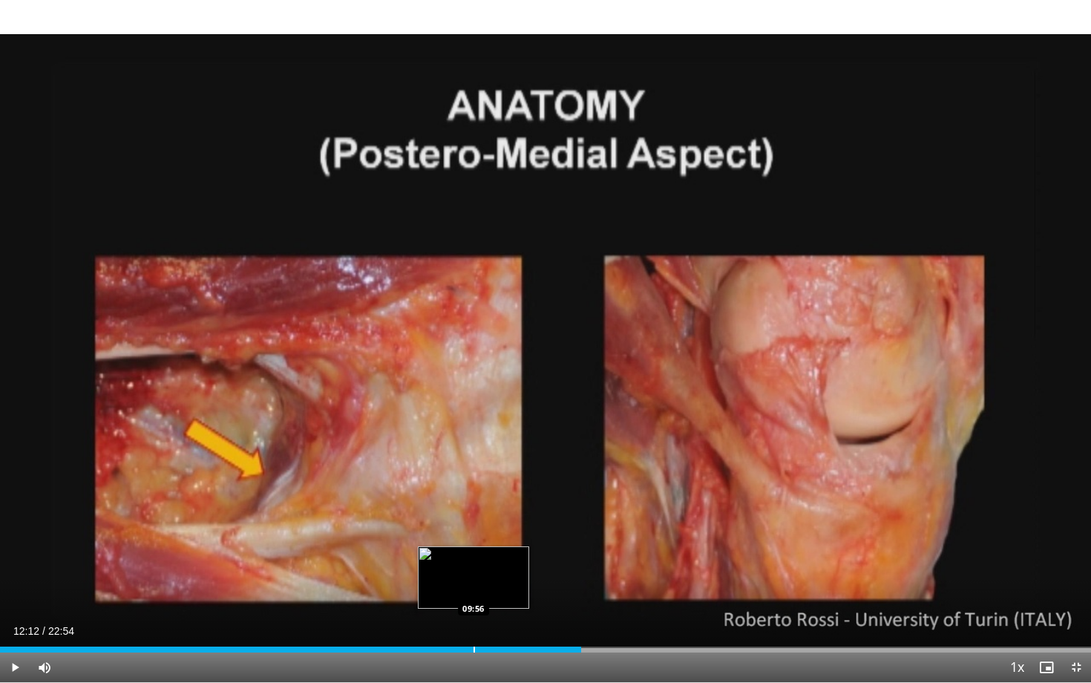
click at [473, 577] on div "Progress Bar" at bounding box center [473, 649] width 1 height 6
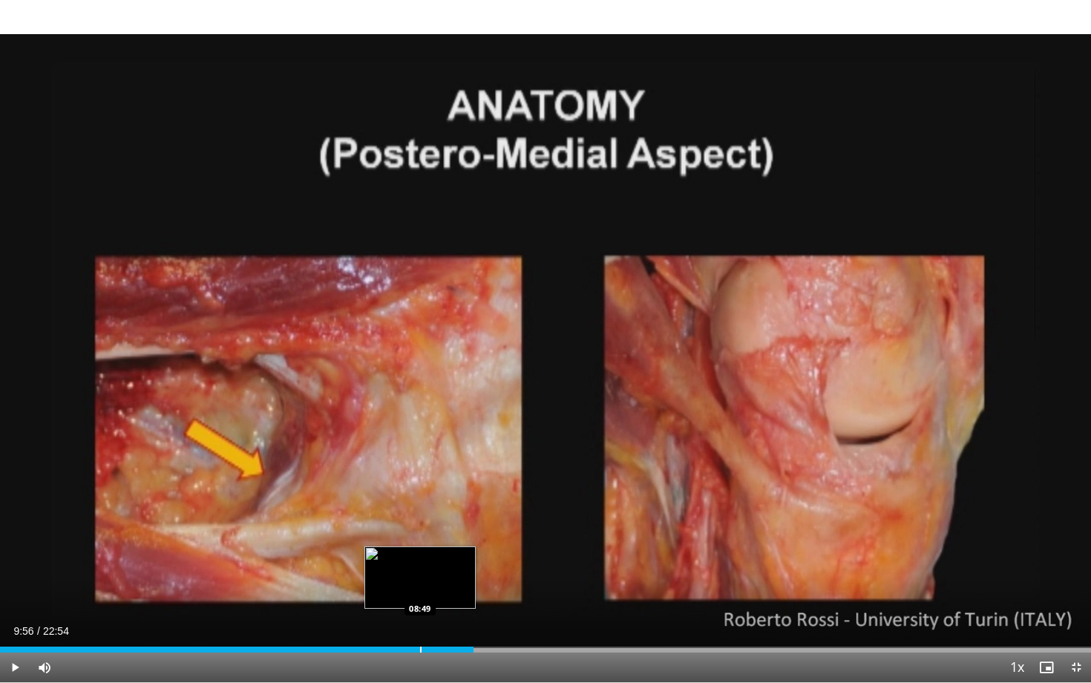
click at [420, 577] on div "Progress Bar" at bounding box center [420, 649] width 1 height 6
click at [13, 577] on span "Video Player" at bounding box center [15, 667] width 30 height 30
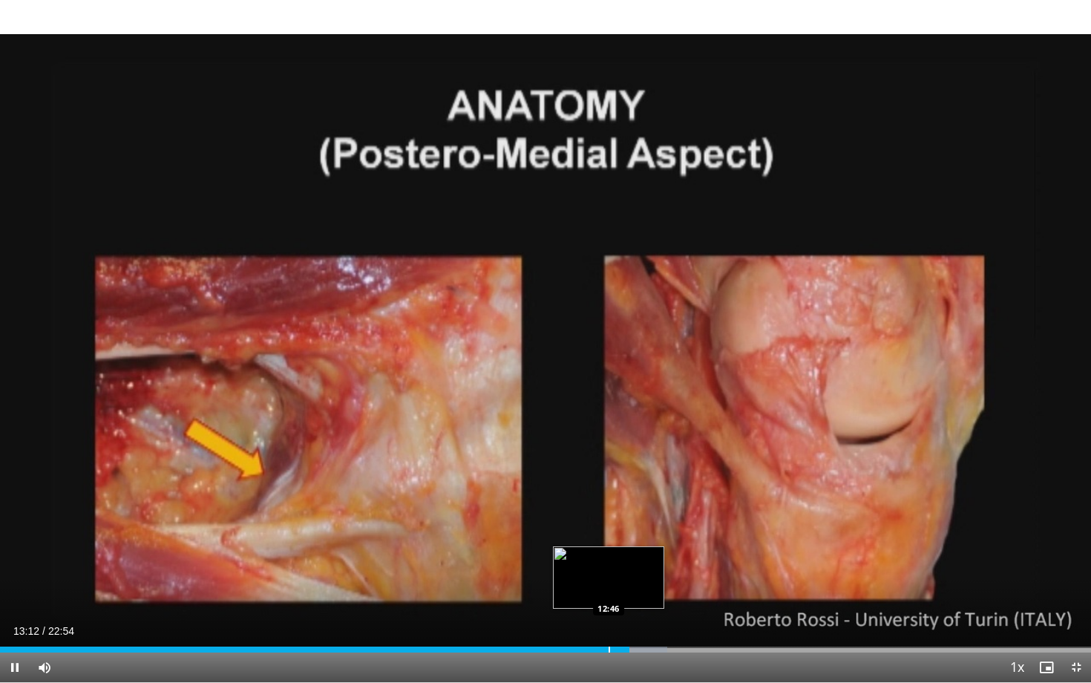
click at [609, 577] on div "Progress Bar" at bounding box center [609, 649] width 1 height 6
click at [594, 577] on div "Progress Bar" at bounding box center [594, 649] width 1 height 6
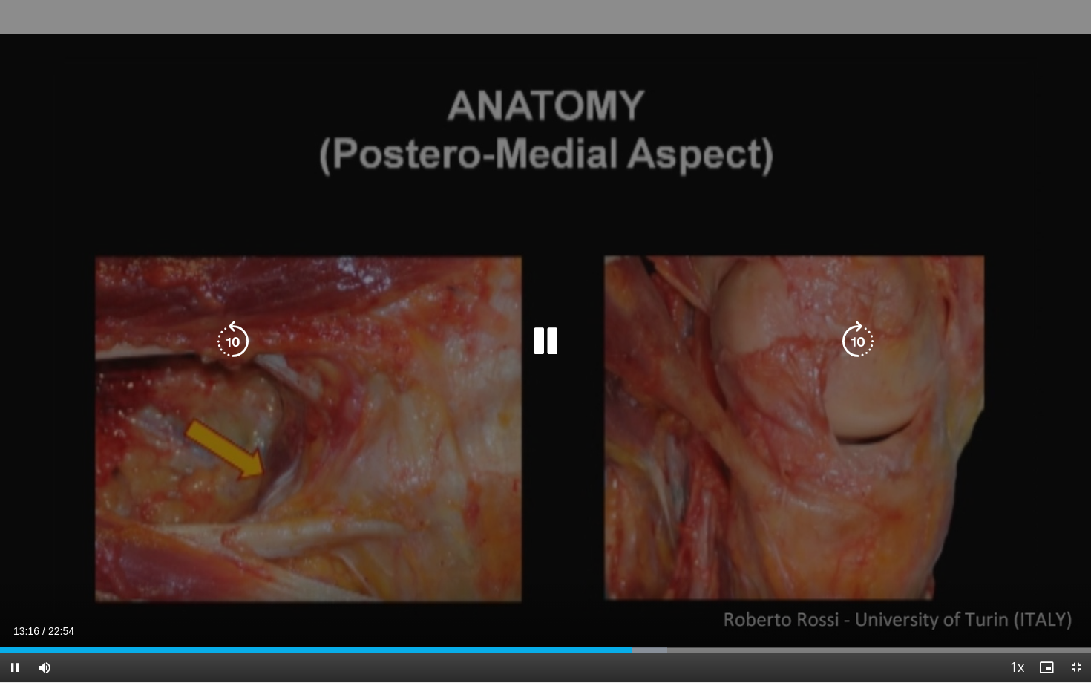
click at [836, 498] on div "10 seconds Tap to unmute" at bounding box center [545, 341] width 1091 height 682
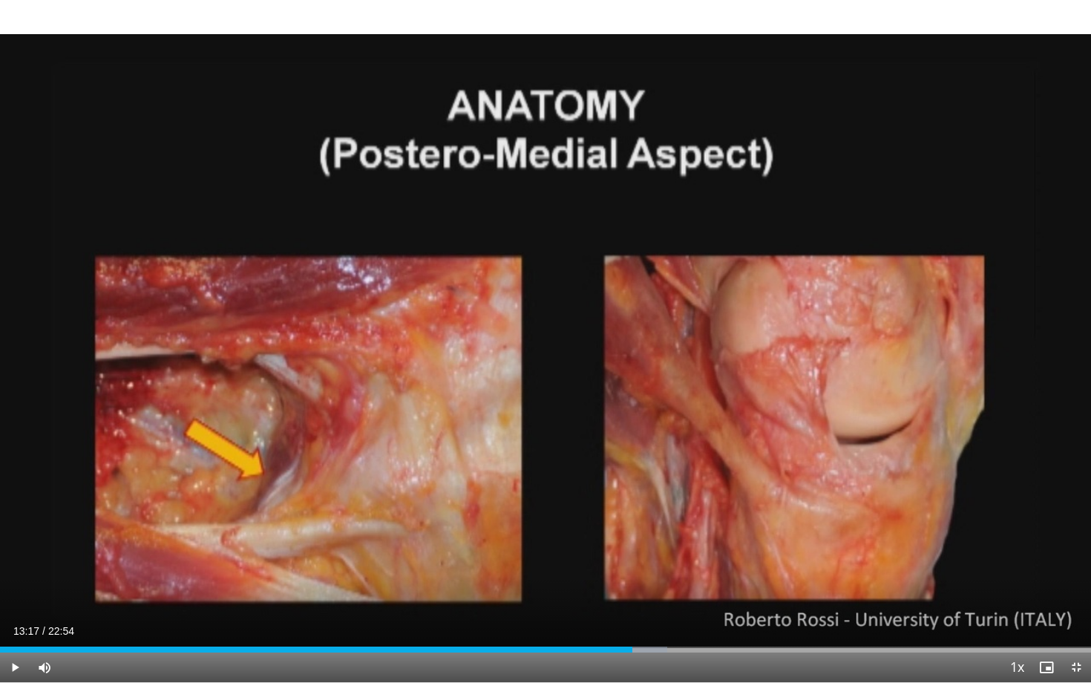
click at [13, 577] on span "Video Player" at bounding box center [15, 667] width 30 height 30
click at [658, 577] on div "Progress Bar" at bounding box center [658, 649] width 1 height 6
click at [685, 577] on div "Progress Bar" at bounding box center [685, 649] width 1 height 6
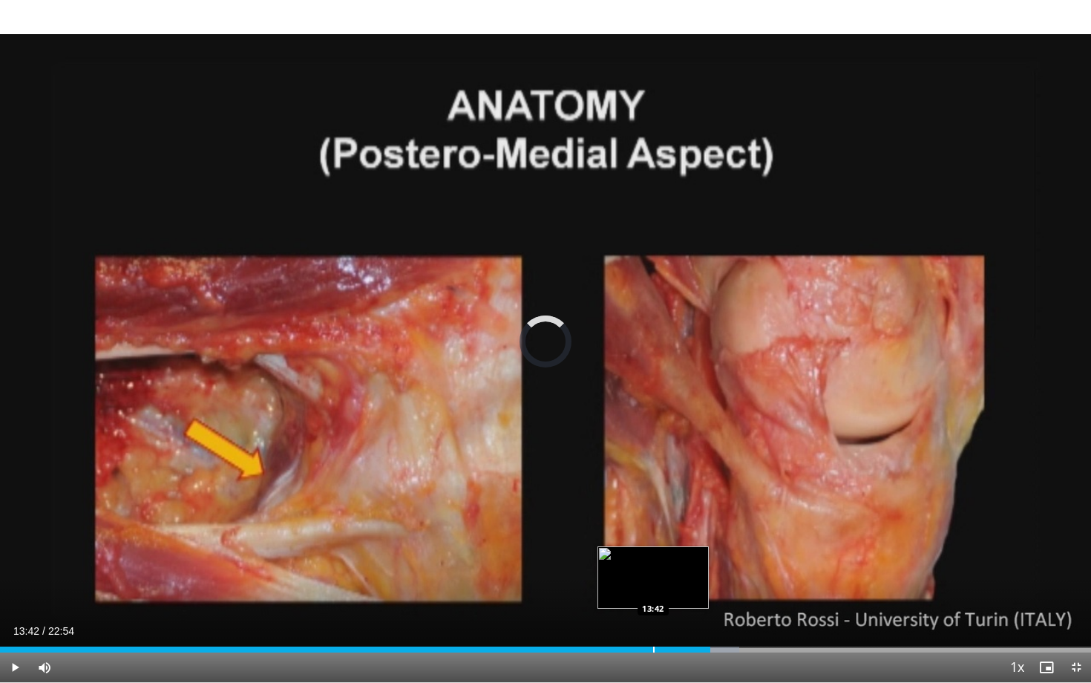
click at [653, 577] on div "Progress Bar" at bounding box center [653, 649] width 1 height 6
click at [672, 577] on div "Progress Bar" at bounding box center [672, 649] width 1 height 6
click at [697, 577] on div "Progress Bar" at bounding box center [697, 649] width 1 height 6
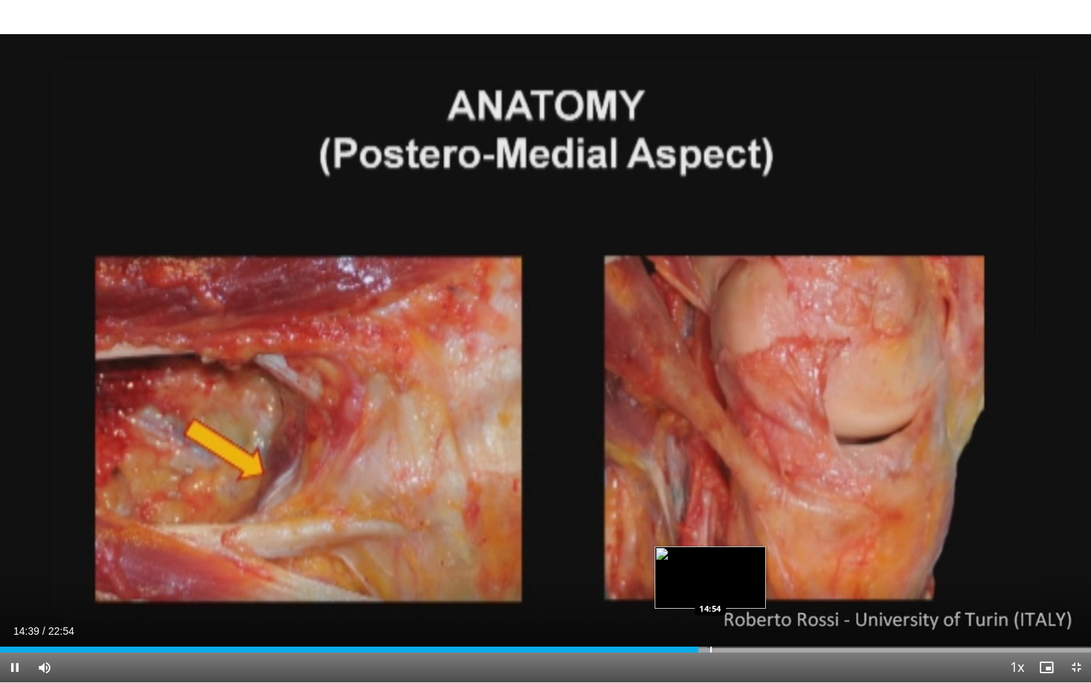
click at [710, 577] on div "Progress Bar" at bounding box center [710, 649] width 1 height 6
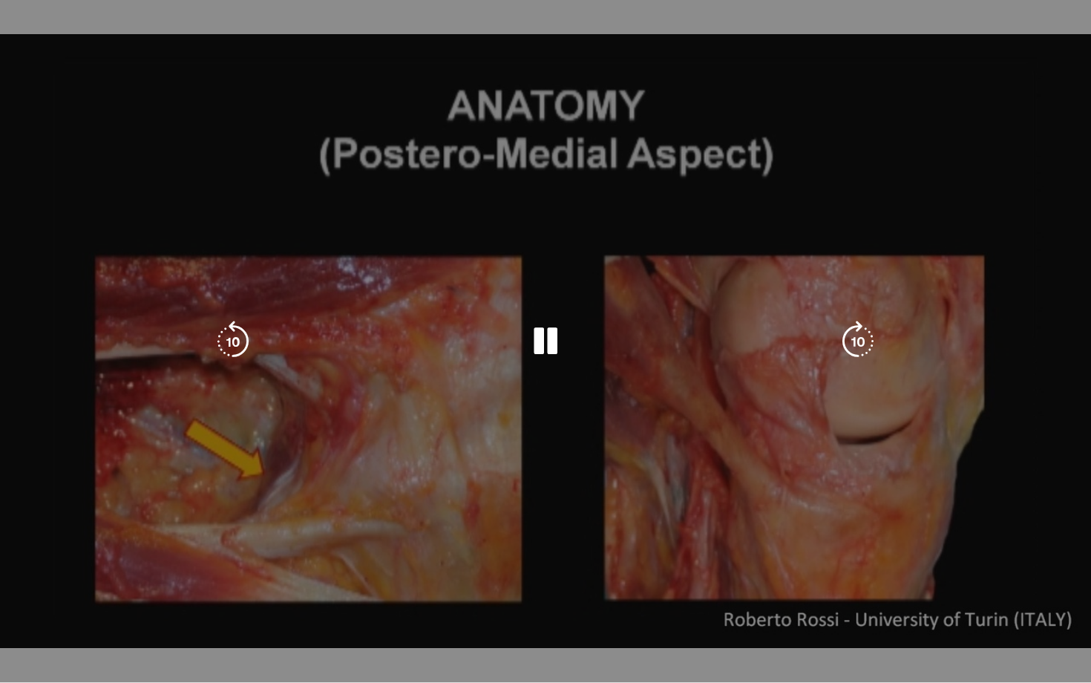
click at [718, 577] on div "10 seconds Tap to unmute" at bounding box center [545, 341] width 1091 height 682
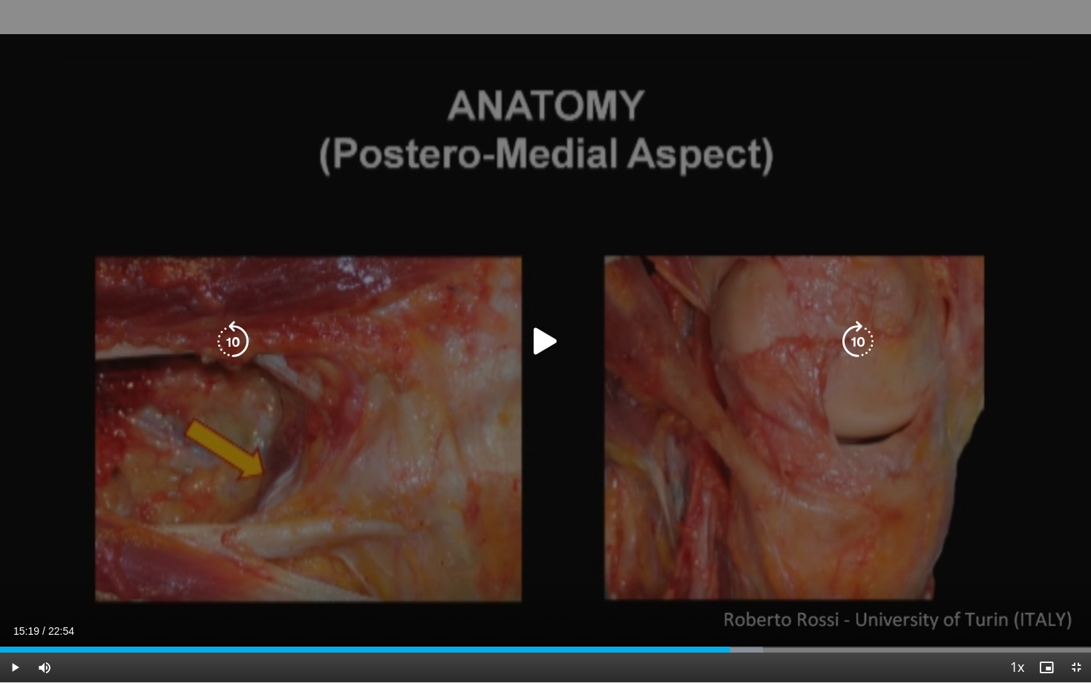
click at [548, 341] on icon "Video Player" at bounding box center [546, 342] width 42 height 42
click at [979, 537] on div "10 seconds Tap to unmute" at bounding box center [545, 341] width 1091 height 682
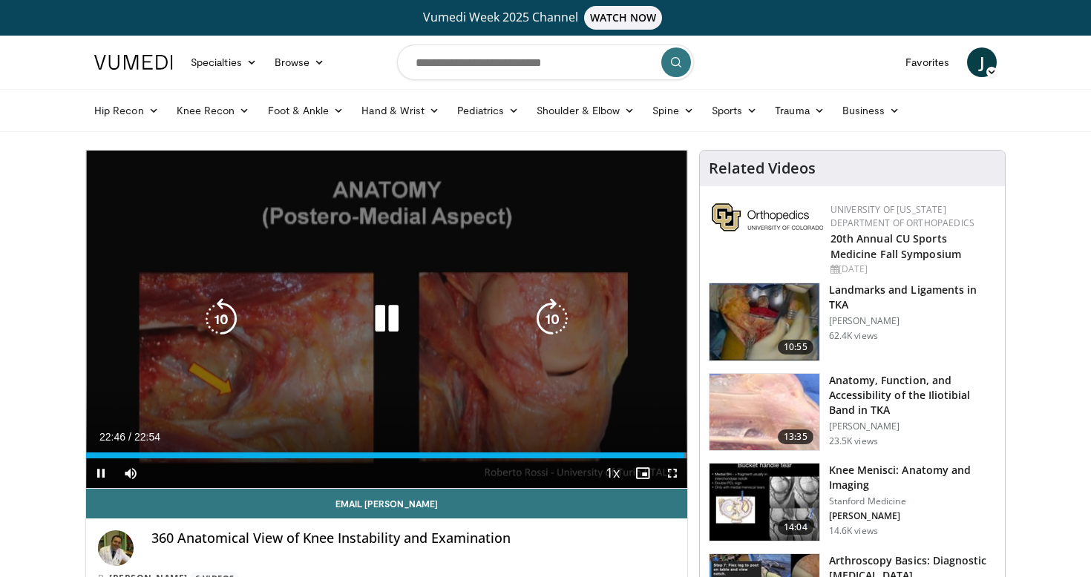
click at [397, 313] on icon "Video Player" at bounding box center [387, 319] width 42 height 42
